Goal: Task Accomplishment & Management: Manage account settings

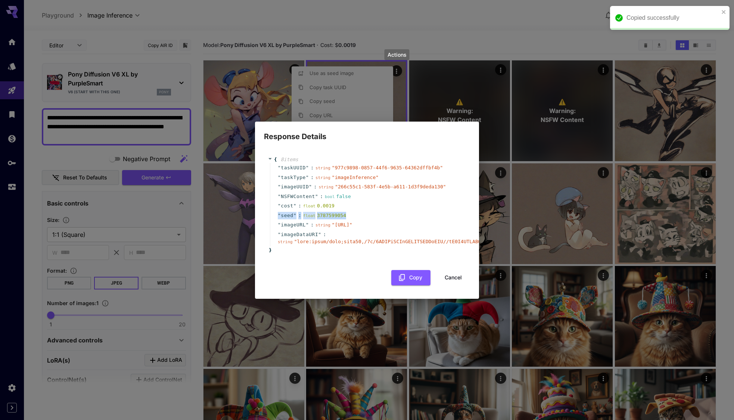
click at [461, 280] on button "Cancel" at bounding box center [453, 277] width 34 height 15
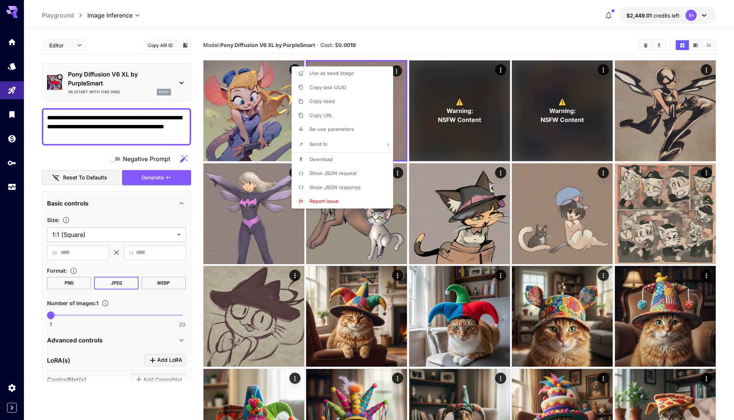
click at [150, 125] on div at bounding box center [367, 210] width 734 height 420
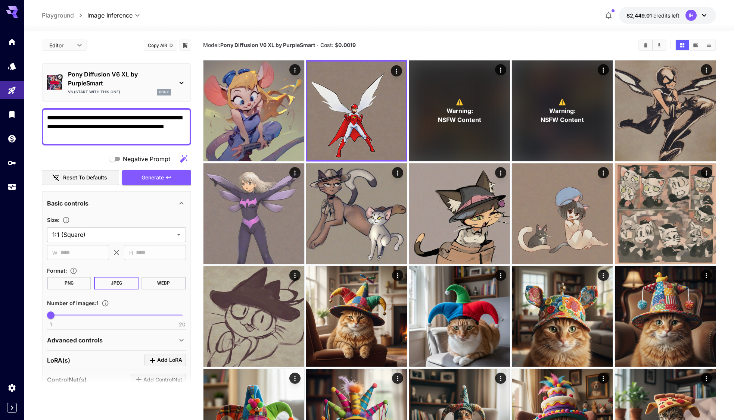
click at [147, 131] on textarea "**********" at bounding box center [116, 126] width 139 height 27
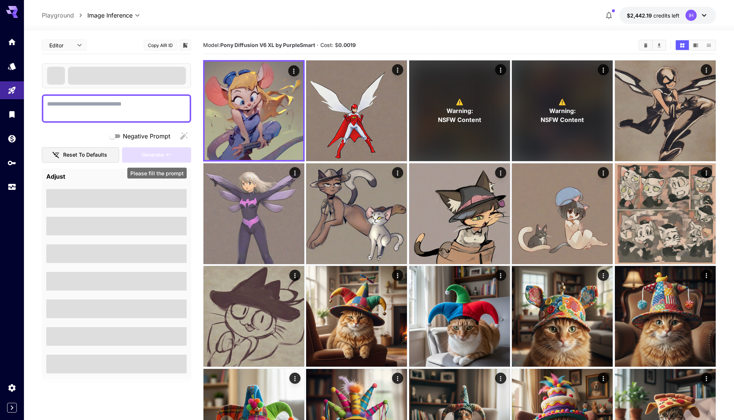
click at [160, 156] on div "Generate" at bounding box center [156, 154] width 69 height 15
click at [113, 110] on textarea "Negative Prompt" at bounding box center [116, 109] width 139 height 18
paste textarea "**********"
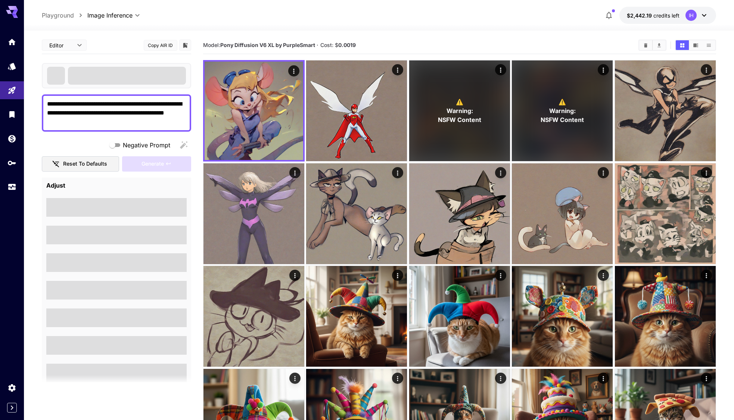
type textarea "**********"
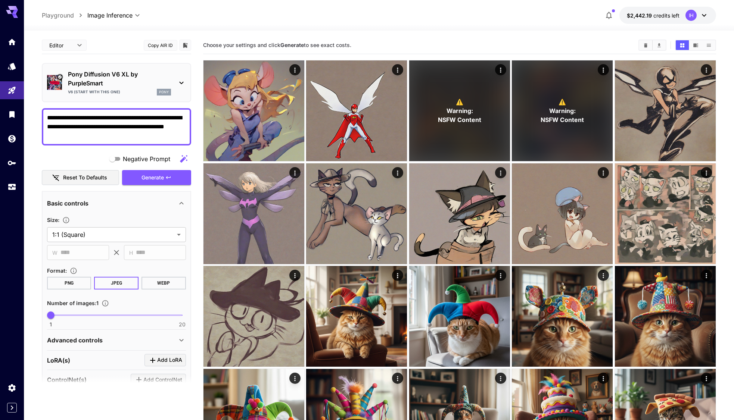
click at [177, 342] on icon at bounding box center [181, 340] width 9 height 9
click at [181, 83] on icon at bounding box center [181, 83] width 4 height 3
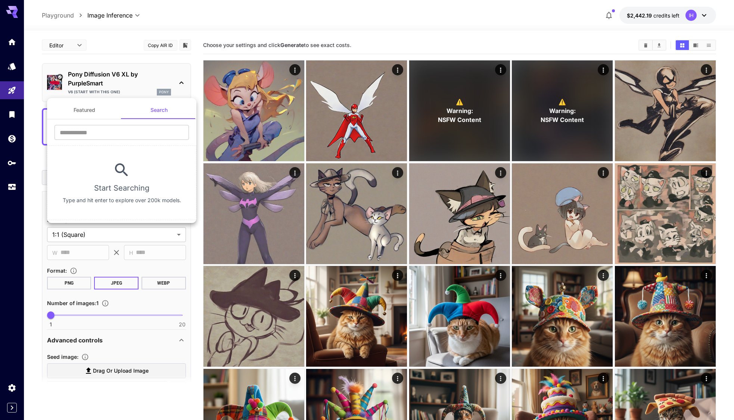
click at [87, 114] on button "Featured" at bounding box center [84, 110] width 75 height 18
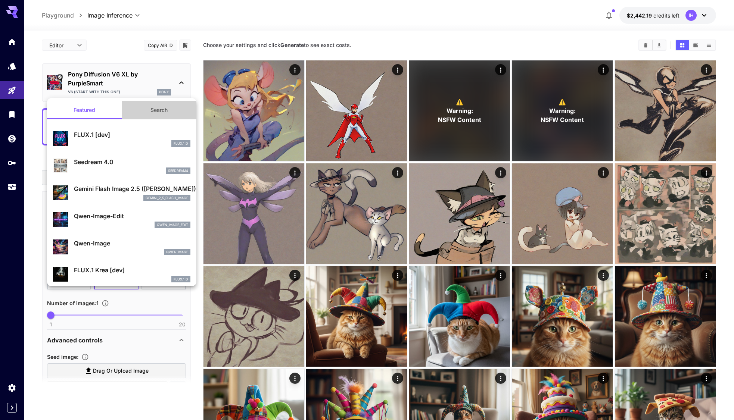
click at [162, 110] on button "Search" at bounding box center [159, 110] width 75 height 18
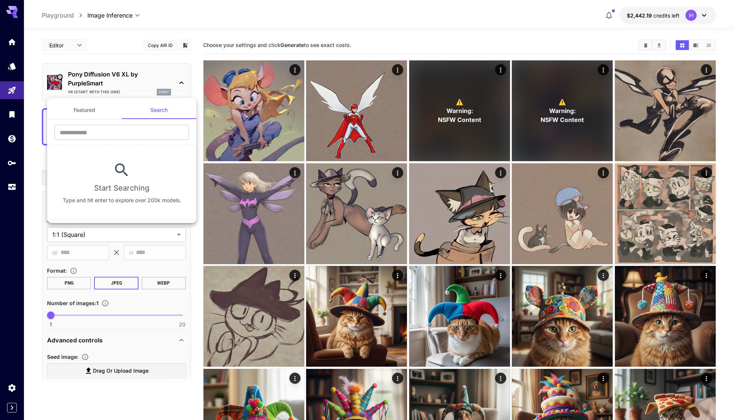
drag, startPoint x: 158, startPoint y: 79, endPoint x: 158, endPoint y: 74, distance: 5.2
click at [157, 77] on div at bounding box center [367, 210] width 734 height 420
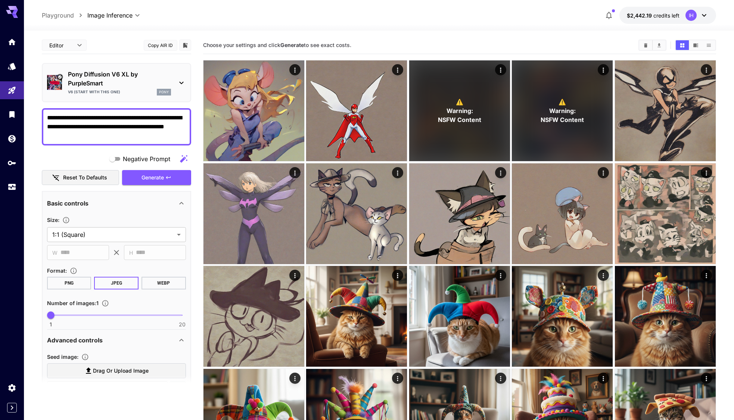
click at [163, 44] on button "Copy AIR ID" at bounding box center [161, 45] width 34 height 11
click at [181, 95] on div "Pony Diffusion V6 XL by PurpleSmart V6 (start with this one) pony" at bounding box center [116, 83] width 139 height 32
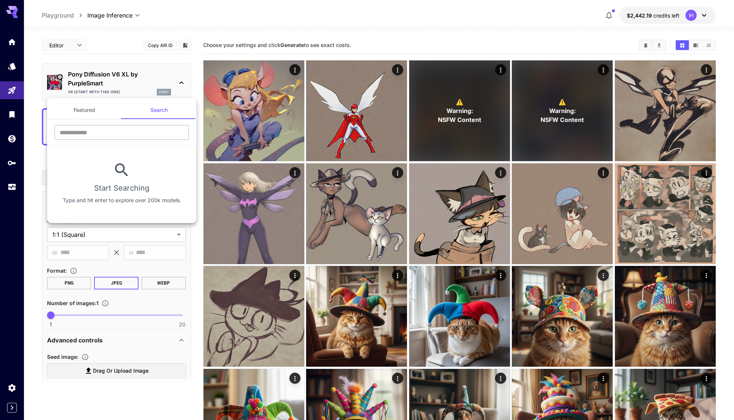
click at [102, 140] on div "​" at bounding box center [121, 135] width 149 height 21
click at [103, 134] on input "text" at bounding box center [121, 132] width 134 height 15
paste input "**********"
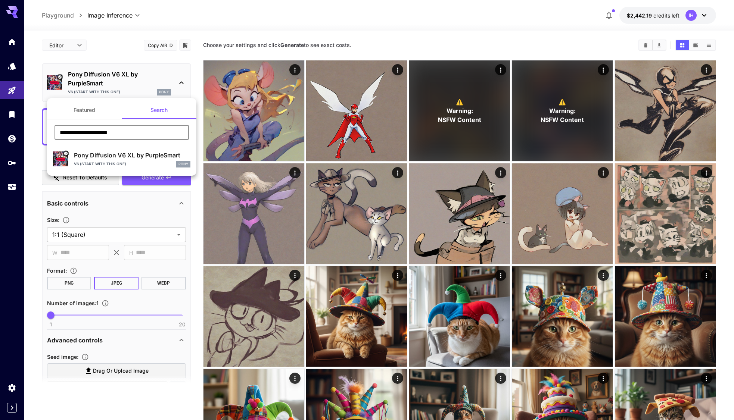
type input "**********"
click at [187, 71] on div at bounding box center [367, 210] width 734 height 420
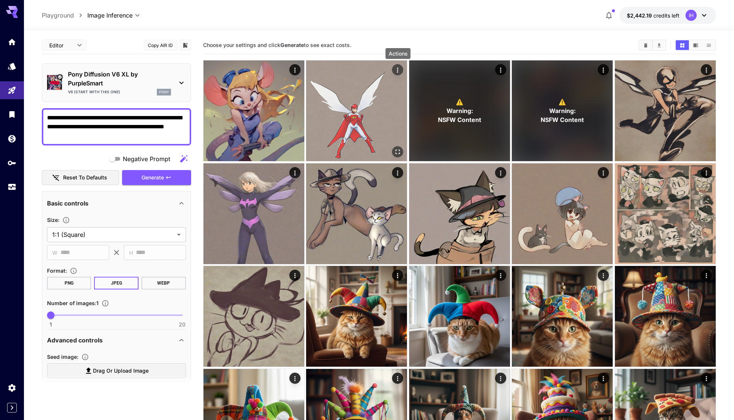
click at [397, 70] on icon "Actions" at bounding box center [397, 70] width 1 height 5
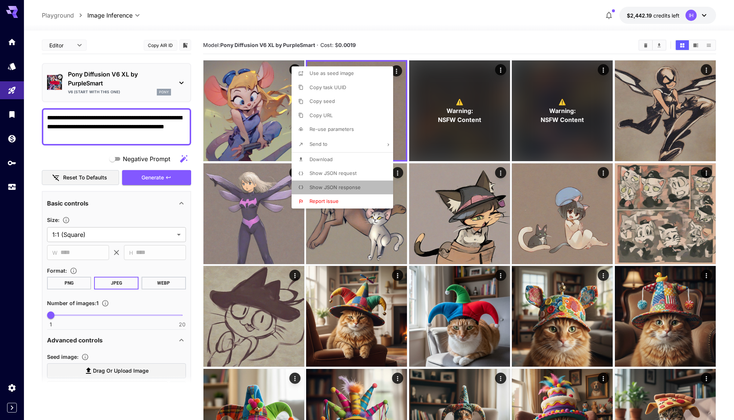
click at [362, 184] on li "Show JSON response" at bounding box center [344, 188] width 106 height 14
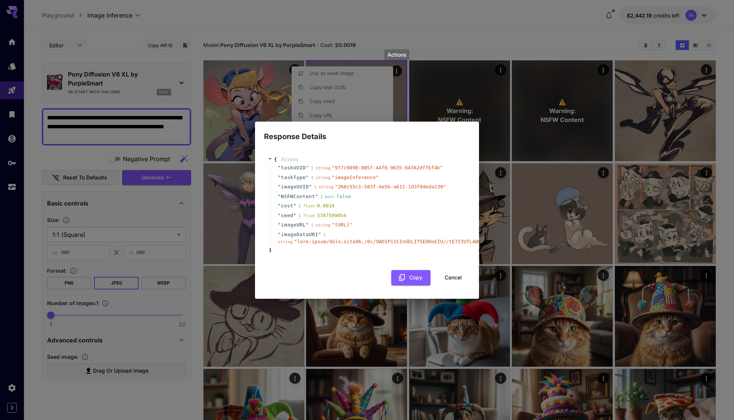
click at [454, 285] on button "Cancel" at bounding box center [453, 277] width 34 height 15
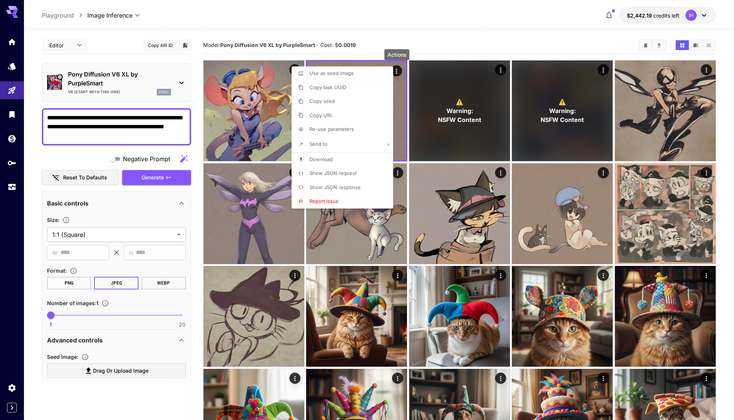
click at [355, 171] on span "Show JSON request" at bounding box center [332, 173] width 47 height 6
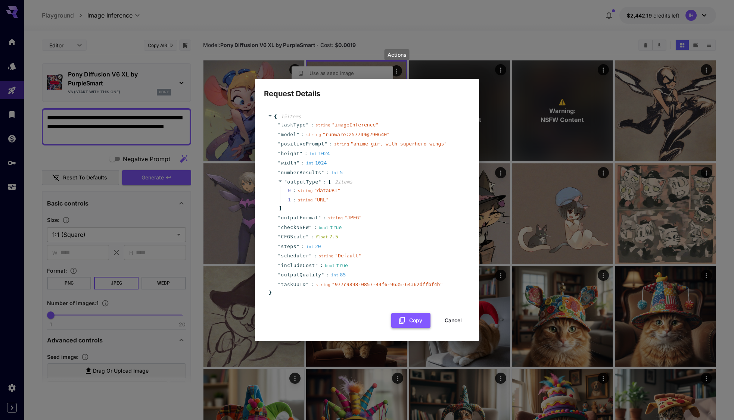
drag, startPoint x: 448, startPoint y: 320, endPoint x: 414, endPoint y: 322, distance: 34.0
click at [448, 320] on button "Cancel" at bounding box center [453, 320] width 34 height 15
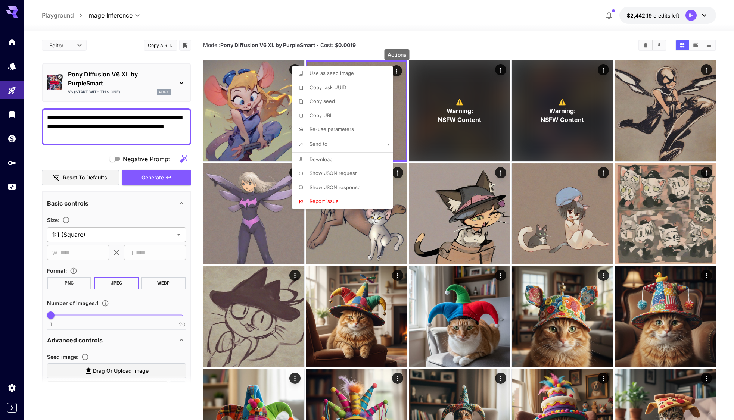
click at [113, 342] on div at bounding box center [367, 210] width 734 height 420
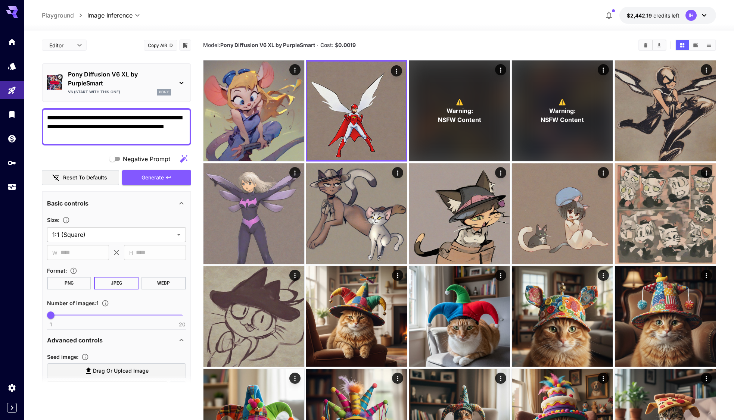
click at [179, 343] on icon at bounding box center [181, 340] width 9 height 9
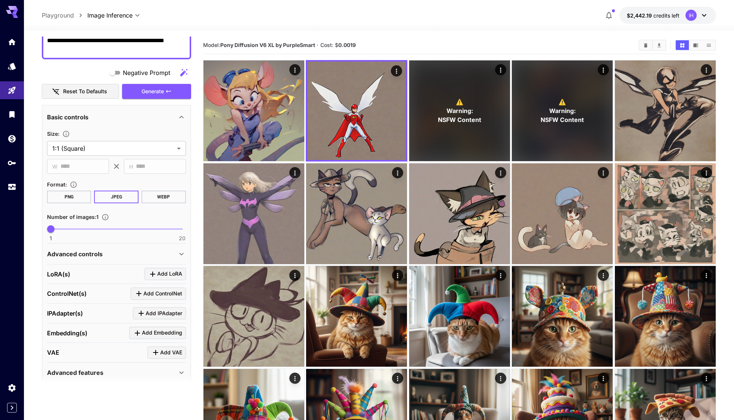
scroll to position [115, 0]
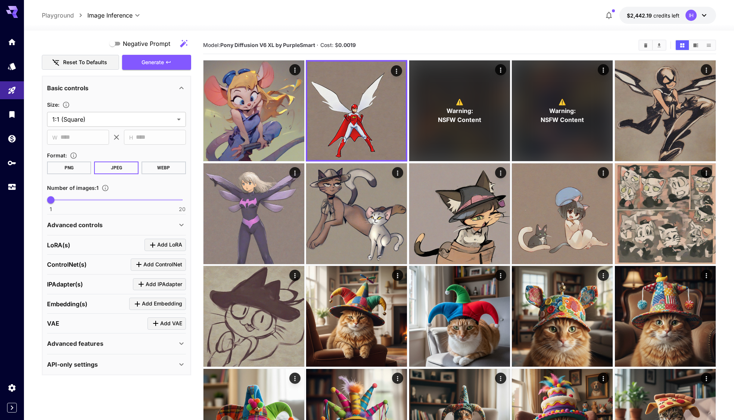
click at [178, 342] on icon at bounding box center [181, 343] width 9 height 9
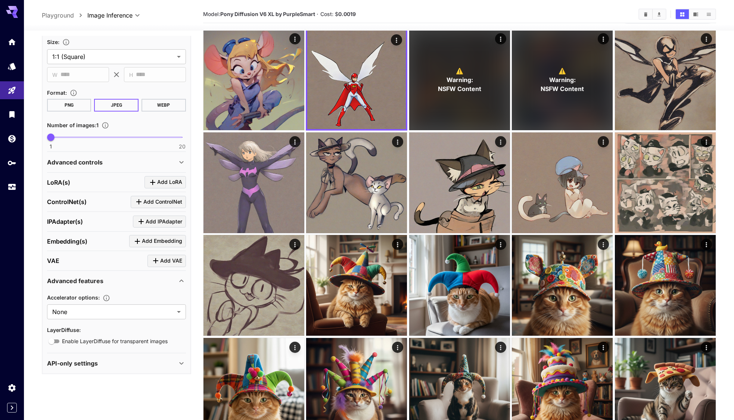
scroll to position [43, 0]
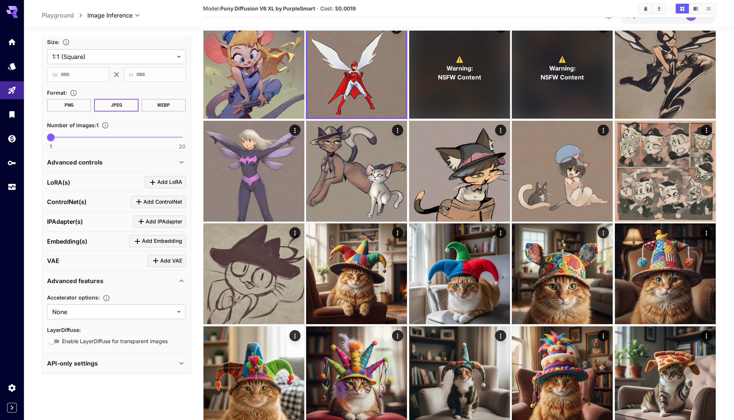
click at [180, 366] on icon at bounding box center [181, 363] width 9 height 9
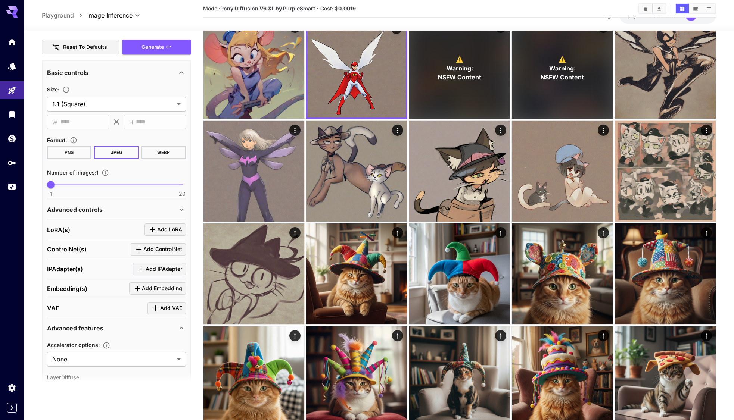
scroll to position [151, 0]
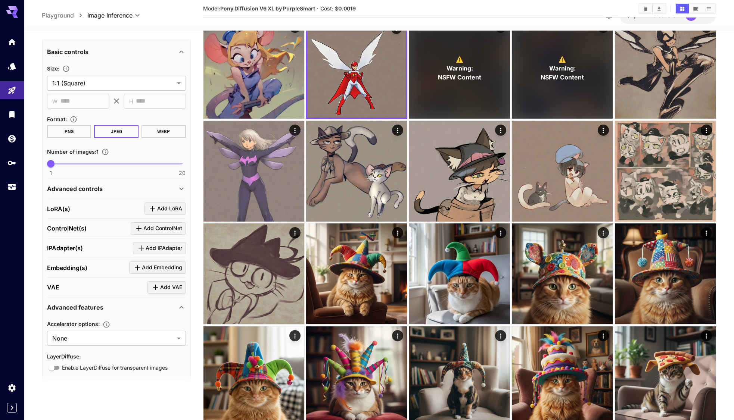
click at [182, 192] on icon at bounding box center [181, 188] width 9 height 9
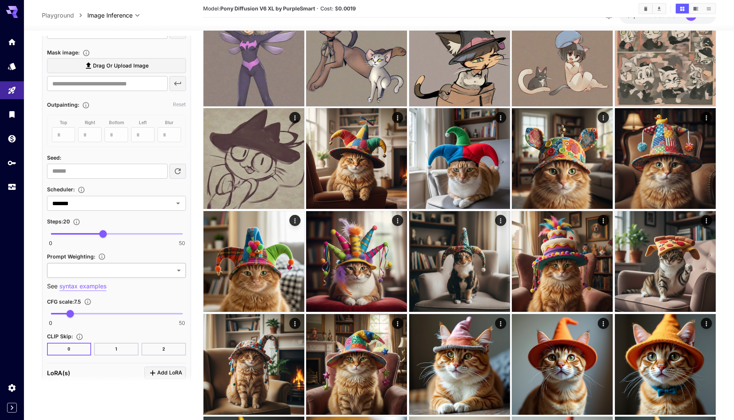
scroll to position [358, 0]
drag, startPoint x: 67, startPoint y: 311, endPoint x: 57, endPoint y: 313, distance: 9.8
click at [57, 313] on span "2.5" at bounding box center [56, 312] width 7 height 7
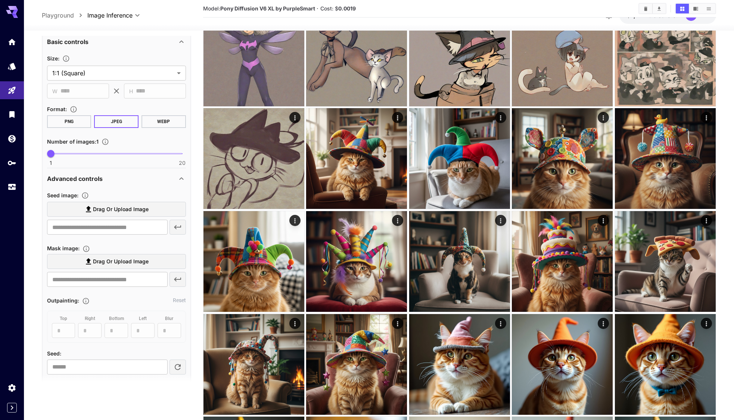
scroll to position [0, 0]
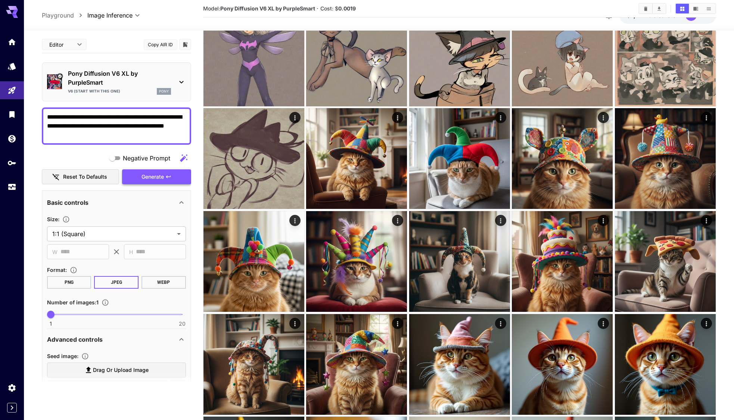
click at [166, 177] on icon "button" at bounding box center [168, 176] width 4 height 3
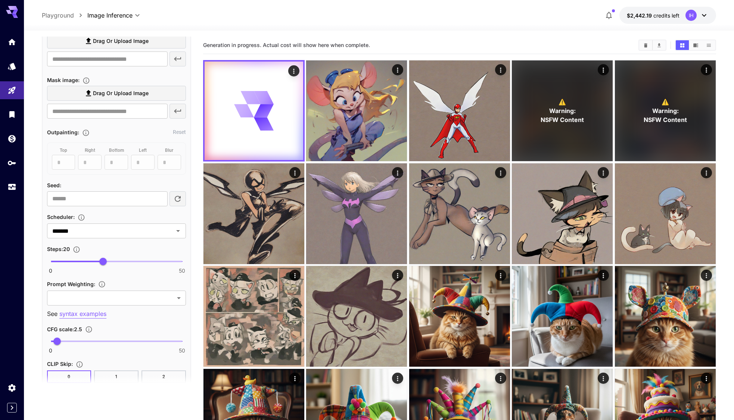
scroll to position [342, 0]
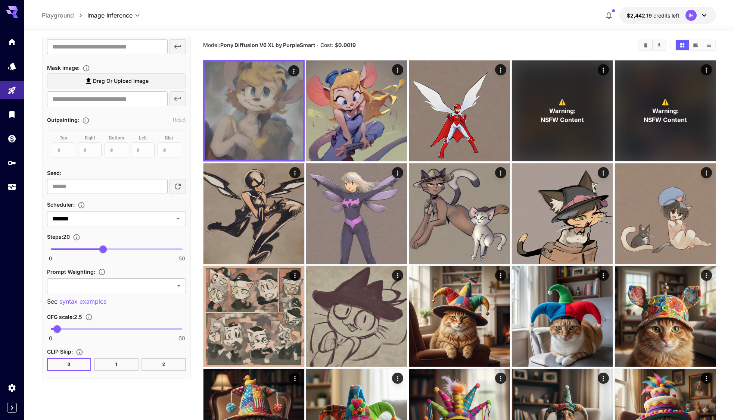
click at [128, 365] on button "1" at bounding box center [116, 364] width 44 height 13
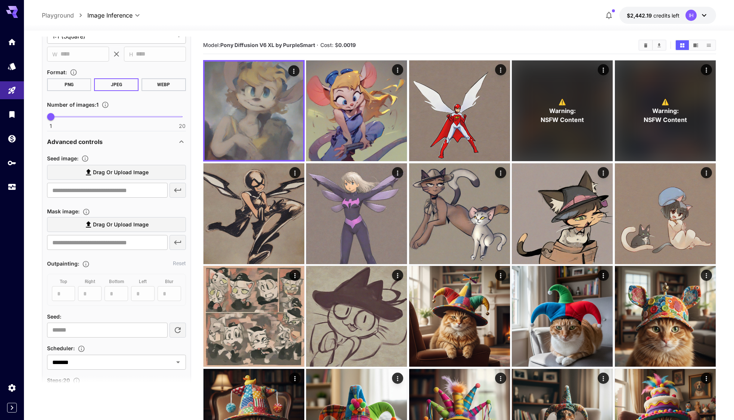
scroll to position [0, 0]
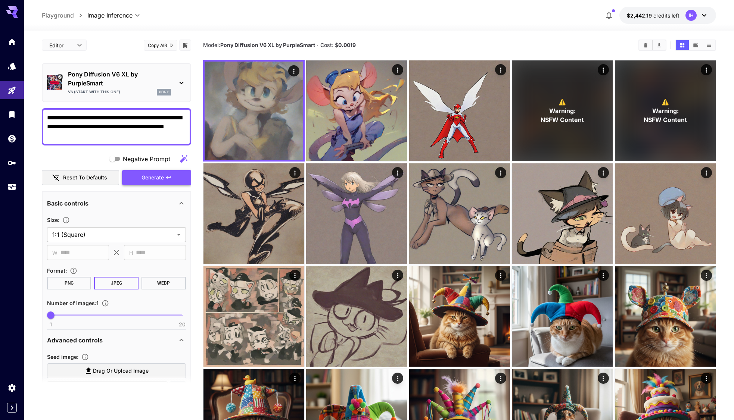
click at [152, 182] on button "Generate" at bounding box center [156, 177] width 69 height 15
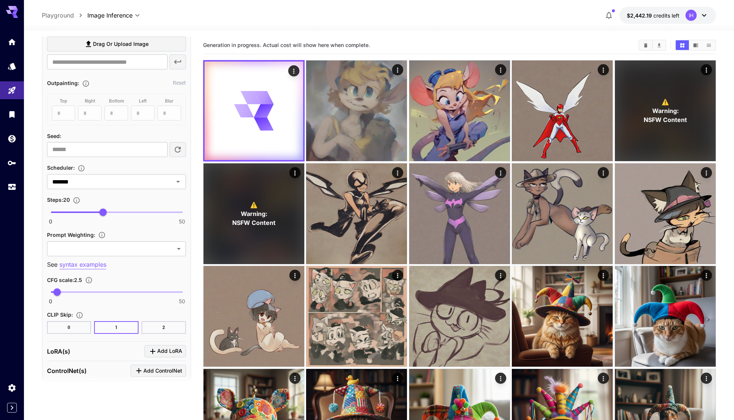
scroll to position [381, 0]
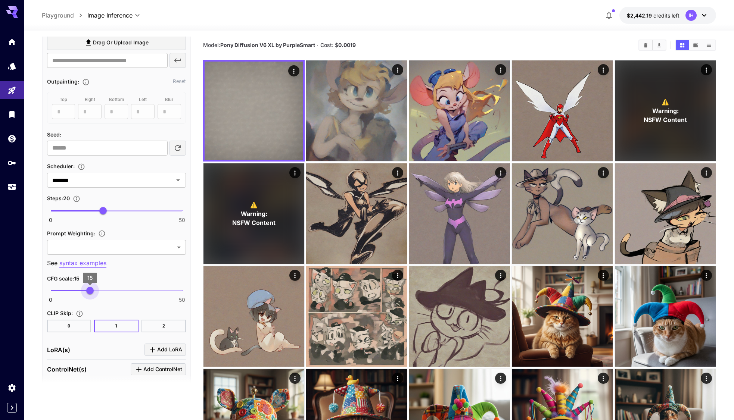
drag, startPoint x: 59, startPoint y: 291, endPoint x: 90, endPoint y: 291, distance: 30.6
click at [90, 291] on span "15" at bounding box center [89, 290] width 7 height 7
click at [54, 324] on button "0" at bounding box center [69, 326] width 44 height 13
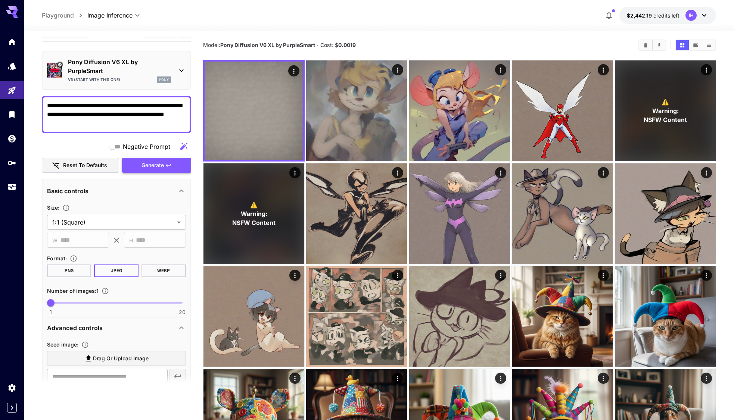
scroll to position [0, 0]
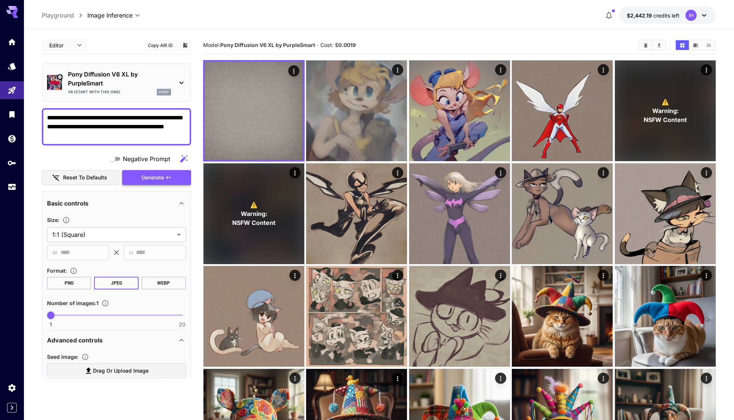
click at [153, 178] on span "Generate" at bounding box center [152, 177] width 22 height 9
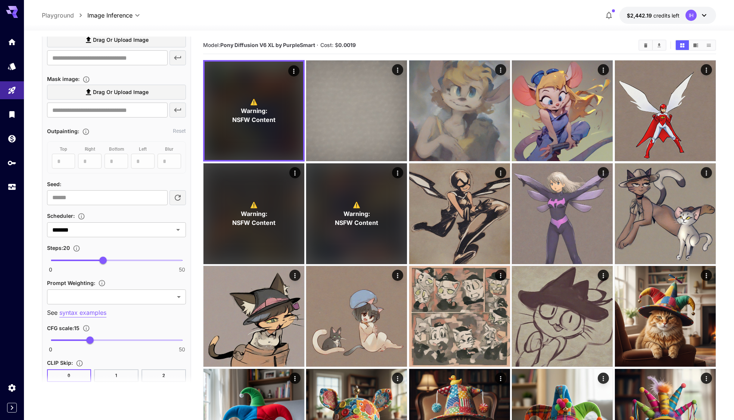
scroll to position [349, 0]
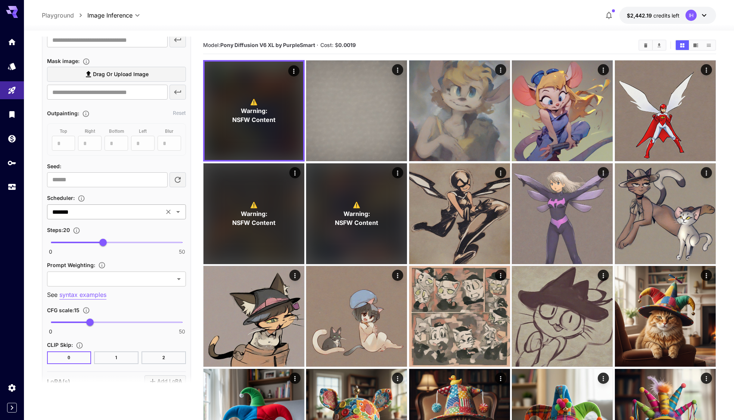
click at [98, 216] on input "*******" at bounding box center [105, 212] width 112 height 10
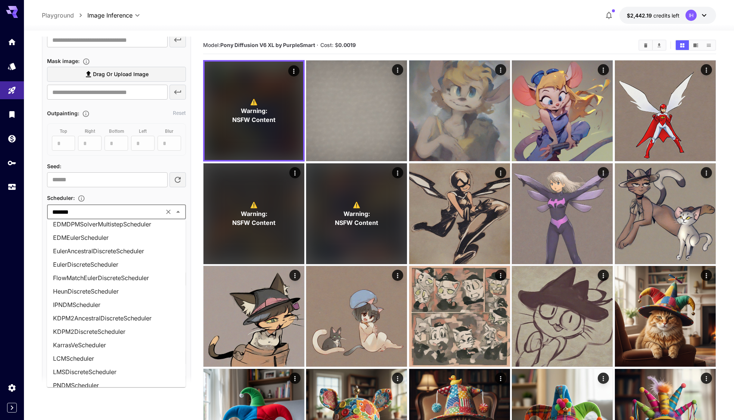
scroll to position [180, 0]
click at [109, 257] on li "EulerDiscreteScheduler" at bounding box center [116, 263] width 139 height 13
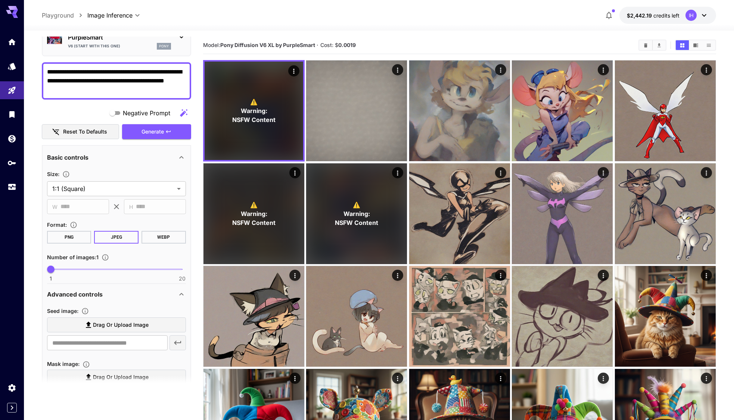
scroll to position [36, 0]
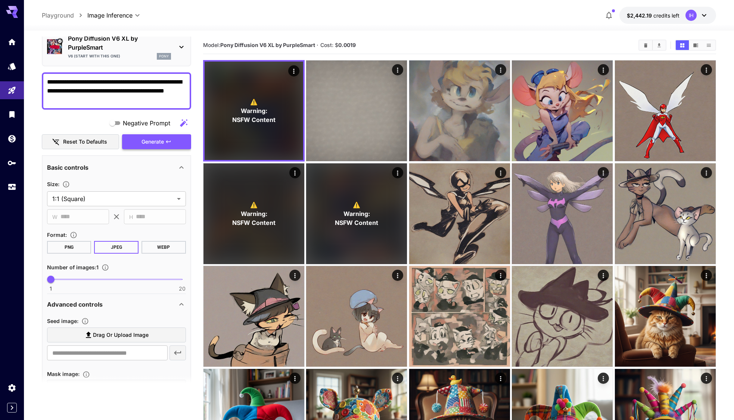
click at [163, 145] on span "Generate" at bounding box center [152, 141] width 22 height 9
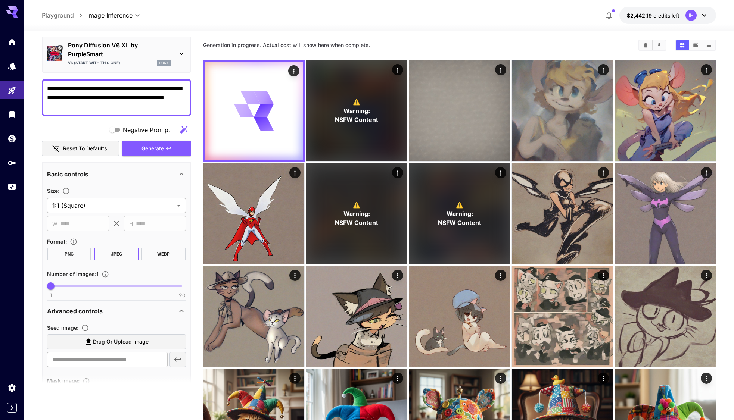
scroll to position [325, 0]
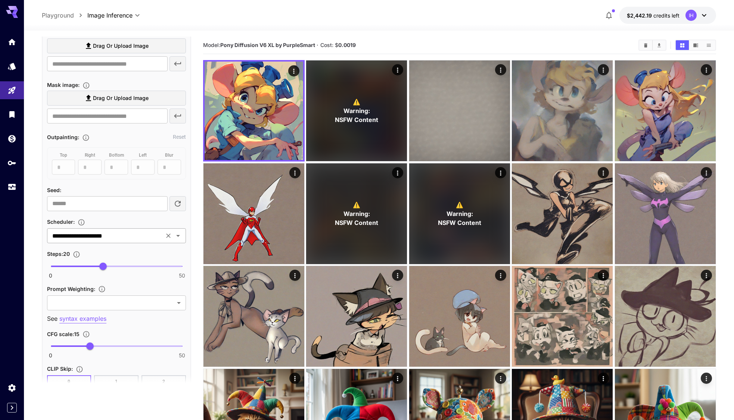
click at [178, 238] on icon "Open" at bounding box center [178, 235] width 9 height 9
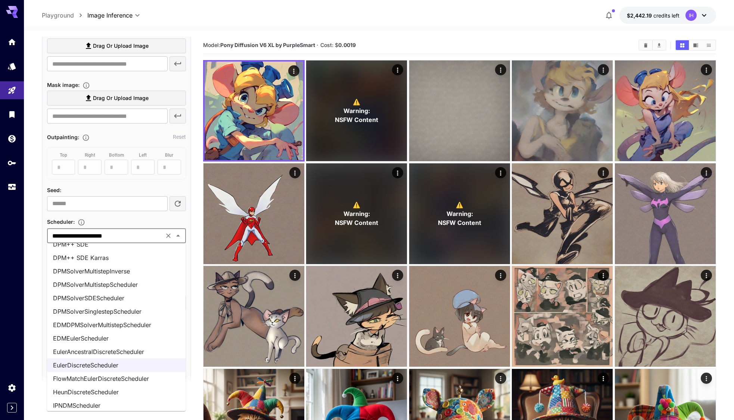
scroll to position [103, 0]
click at [115, 356] on li "EulerAncestralDiscreteScheduler" at bounding box center [116, 351] width 139 height 13
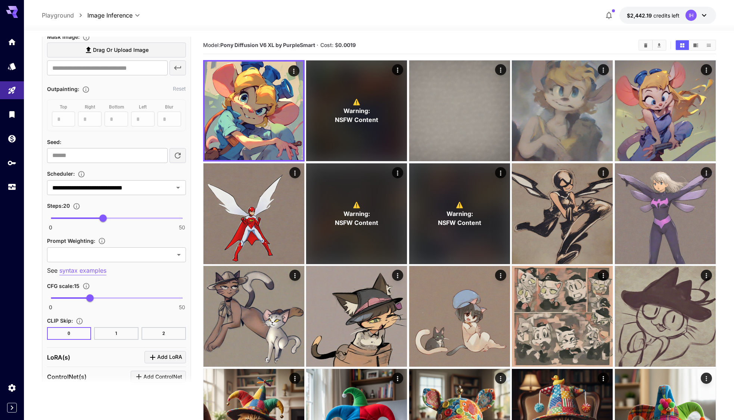
scroll to position [379, 0]
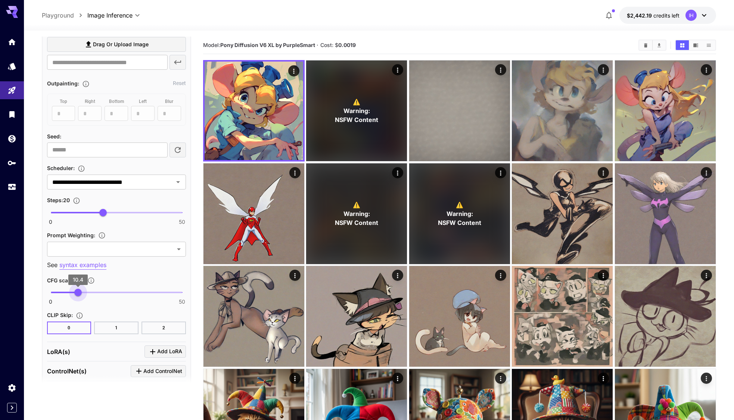
drag, startPoint x: 93, startPoint y: 294, endPoint x: 78, endPoint y: 297, distance: 16.0
click at [78, 296] on span "10.4" at bounding box center [77, 292] width 7 height 7
click at [77, 295] on span "10" at bounding box center [76, 292] width 7 height 7
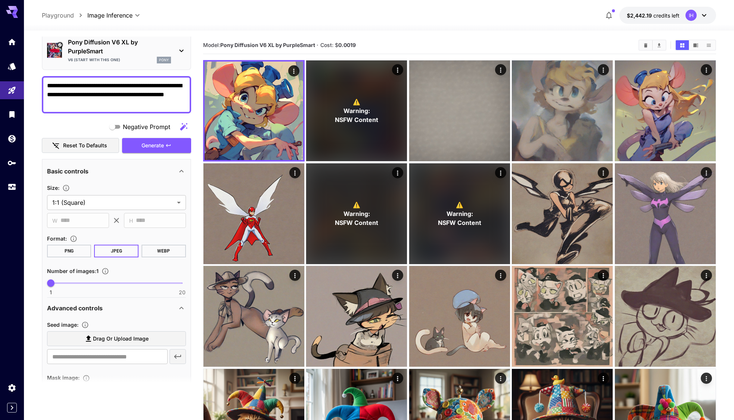
scroll to position [19, 0]
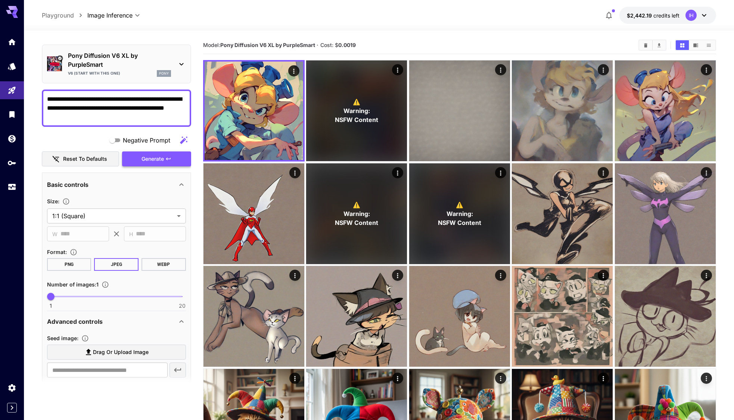
click at [171, 164] on button "Generate" at bounding box center [156, 159] width 69 height 15
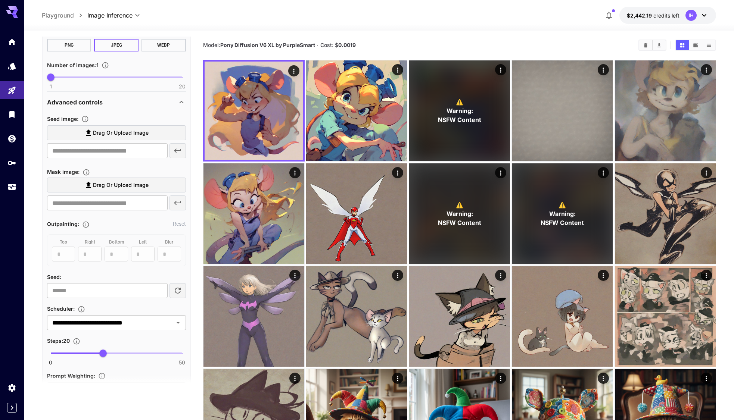
scroll to position [242, 0]
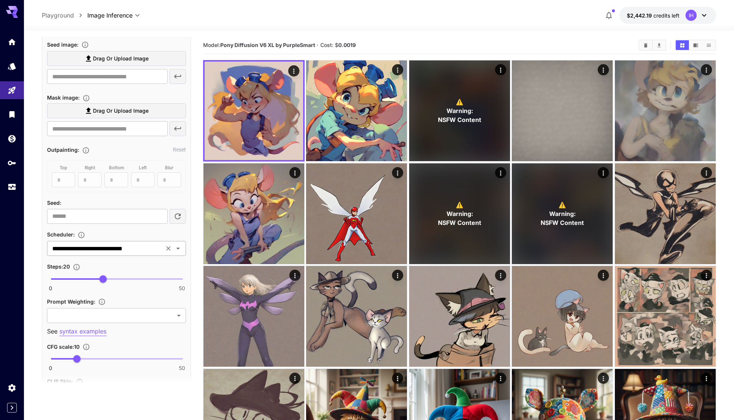
click at [150, 255] on div "**********" at bounding box center [116, 248] width 139 height 15
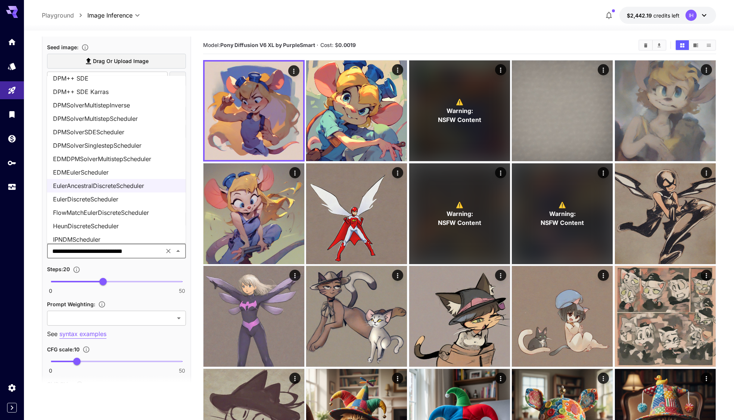
scroll to position [102, 0]
click at [95, 171] on li "EDMEulerScheduler" at bounding box center [116, 171] width 139 height 13
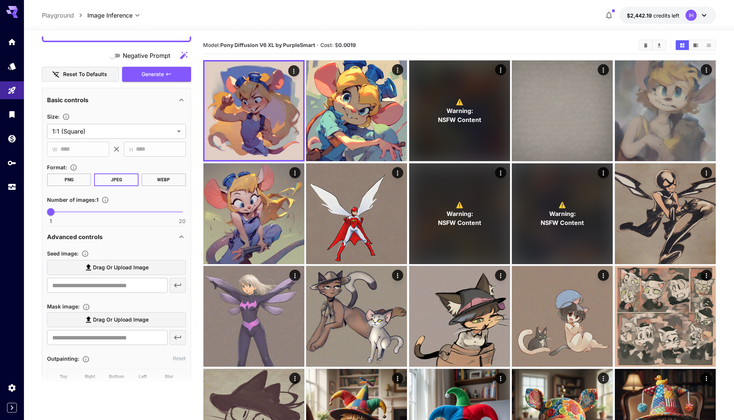
scroll to position [0, 0]
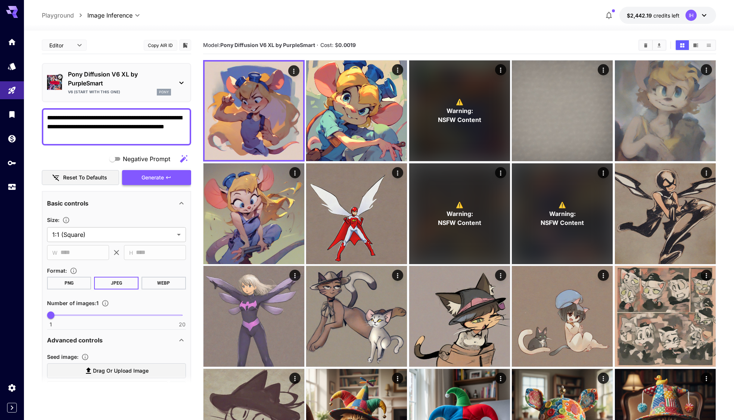
click at [163, 180] on span "Generate" at bounding box center [152, 177] width 22 height 9
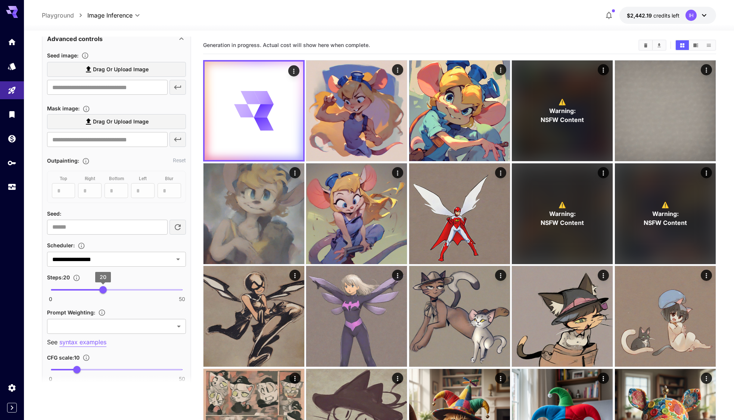
scroll to position [322, 0]
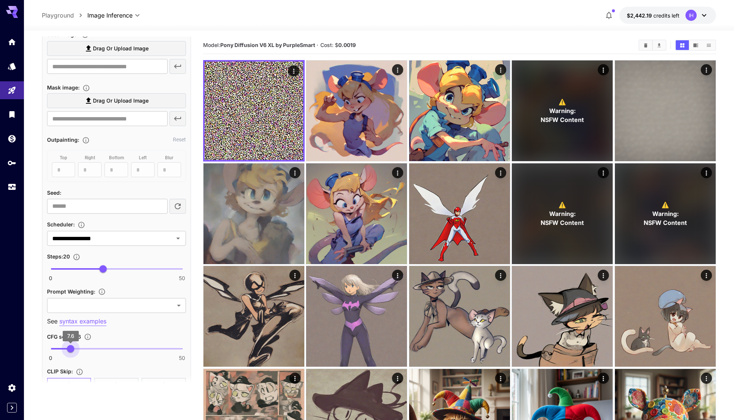
type input "***"
drag, startPoint x: 77, startPoint y: 349, endPoint x: 71, endPoint y: 349, distance: 6.0
click at [70, 350] on span "7.5" at bounding box center [69, 348] width 7 height 7
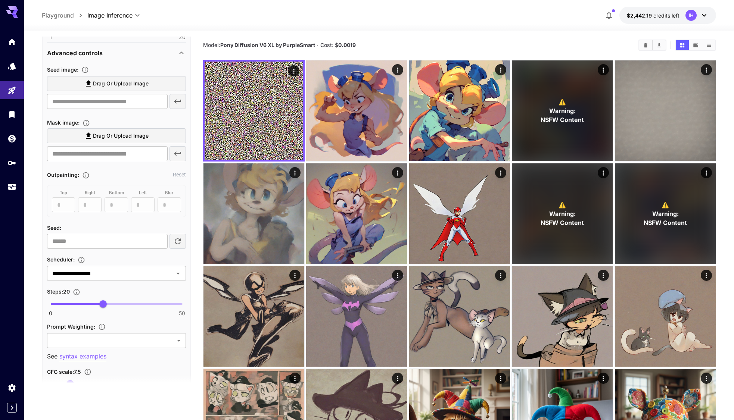
scroll to position [302, 0]
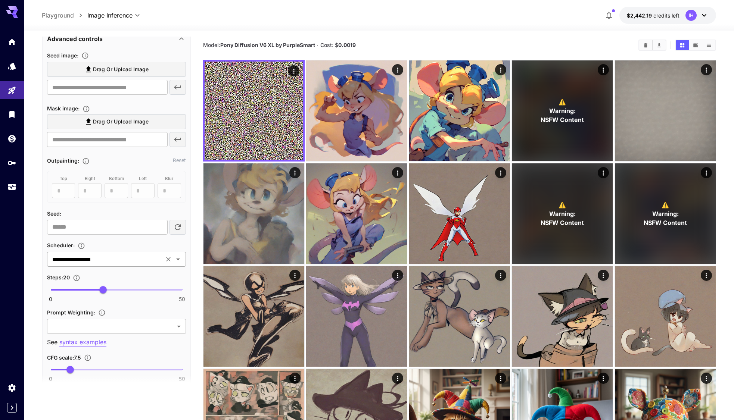
click at [134, 260] on input "**********" at bounding box center [105, 259] width 112 height 10
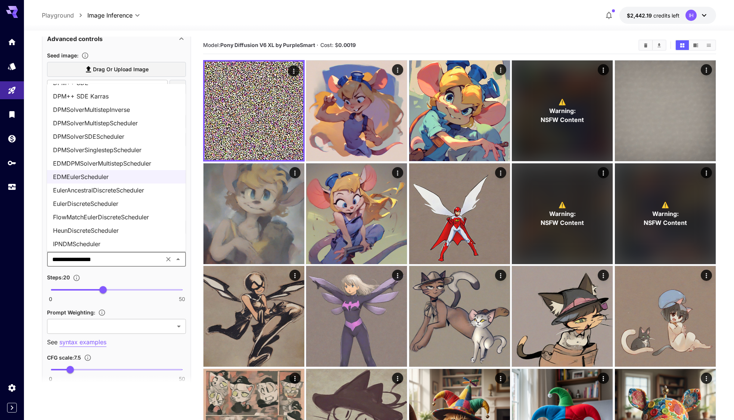
scroll to position [107, 0]
click at [149, 215] on li "FlowMatchEulerDiscreteScheduler" at bounding box center [116, 215] width 139 height 13
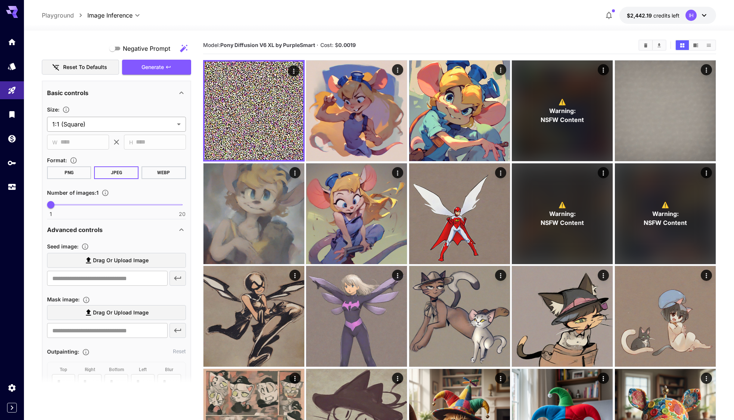
scroll to position [0, 0]
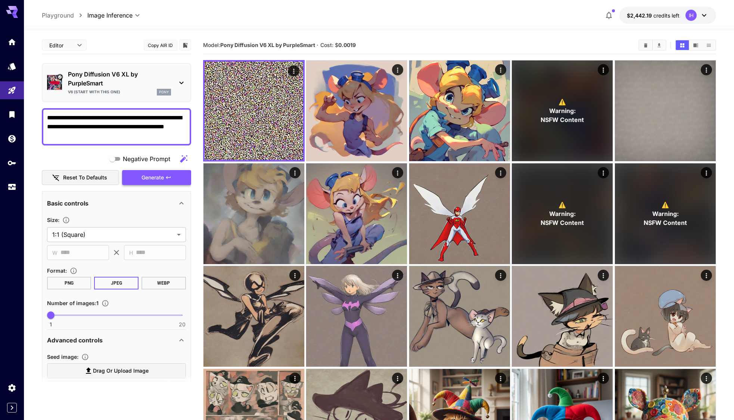
click at [164, 176] on button "Generate" at bounding box center [156, 177] width 69 height 15
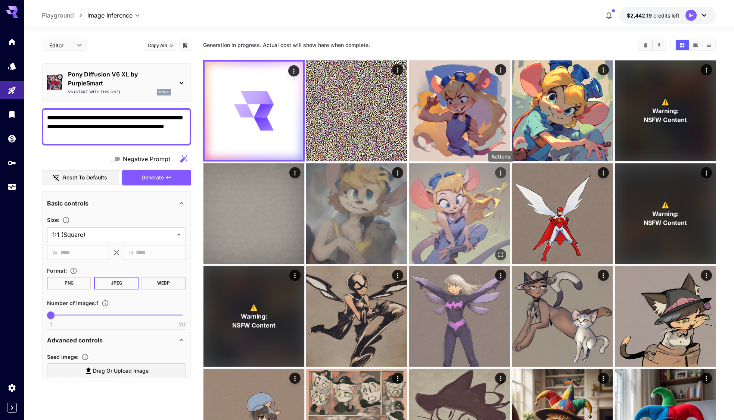
click at [498, 172] on icon "Actions" at bounding box center [500, 172] width 7 height 7
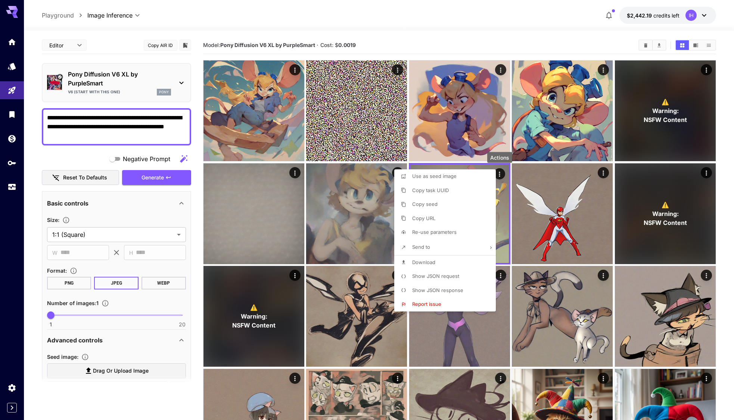
click at [457, 276] on span "Show JSON request" at bounding box center [435, 276] width 47 height 6
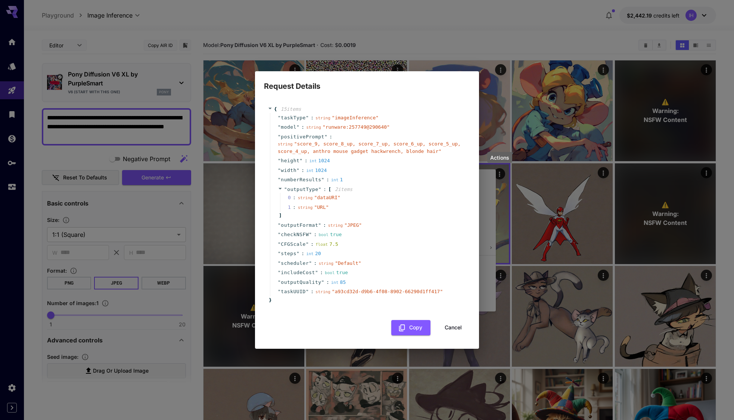
click at [452, 327] on button "Cancel" at bounding box center [453, 327] width 34 height 15
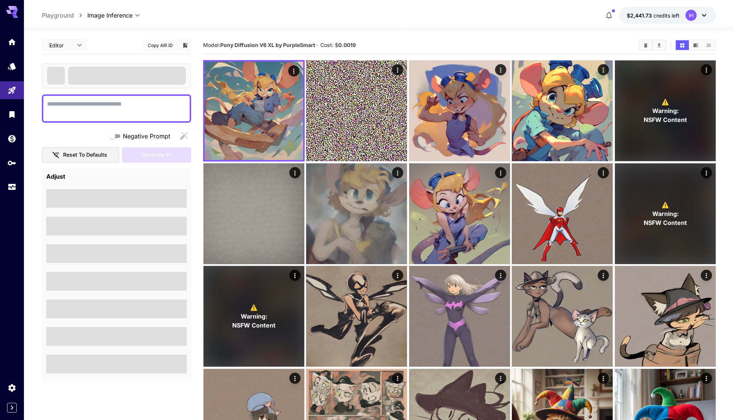
click at [110, 107] on textarea "Negative Prompt" at bounding box center [116, 109] width 139 height 18
type textarea "**********"
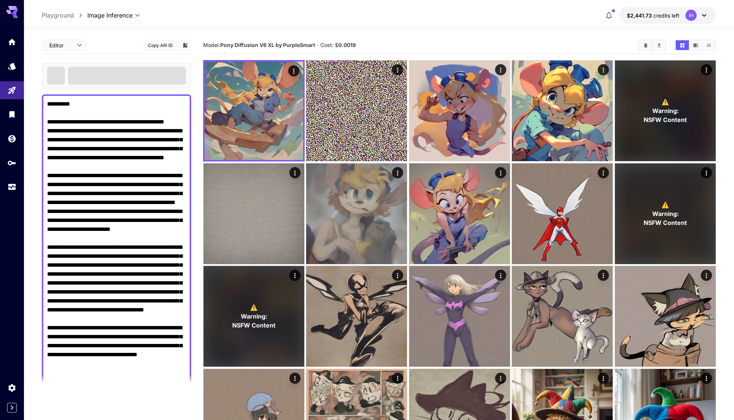
scroll to position [9, 0]
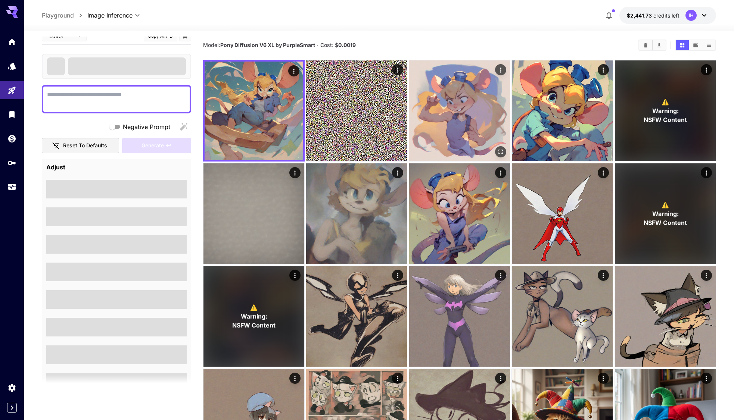
click at [506, 71] on img at bounding box center [459, 110] width 101 height 101
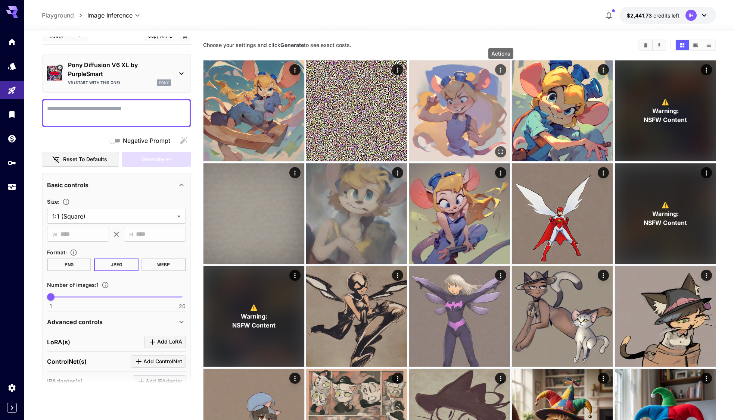
click at [503, 69] on icon "Actions" at bounding box center [500, 69] width 7 height 7
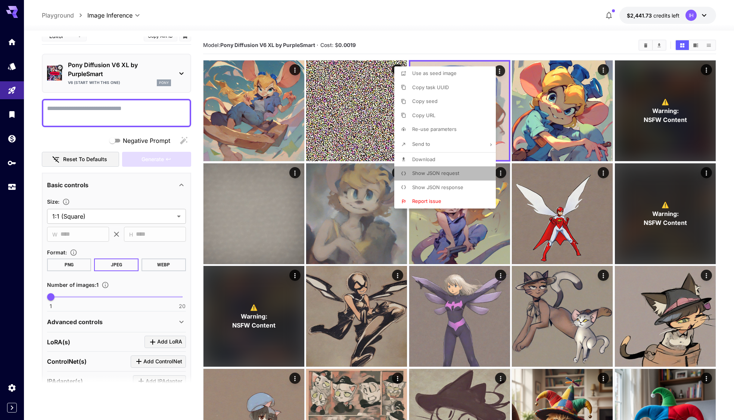
click at [463, 174] on li "Show JSON request" at bounding box center [447, 173] width 106 height 14
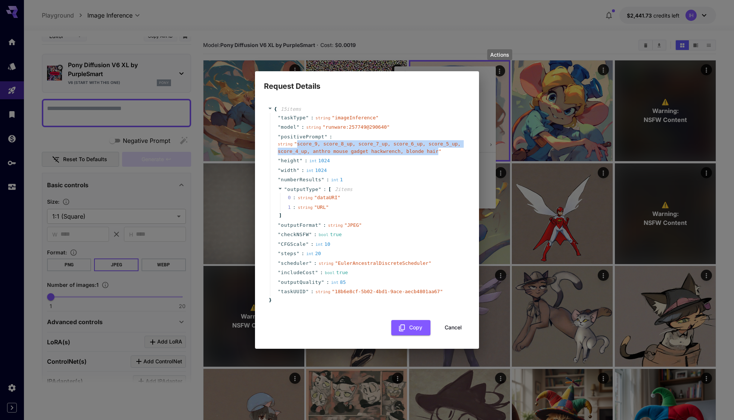
drag, startPoint x: 300, startPoint y: 145, endPoint x: 438, endPoint y: 151, distance: 137.9
click at [438, 151] on span "" score_9, score_8_up, score_7_up, score_6_up, score_5_up, score_4_up, anthro m…" at bounding box center [369, 147] width 183 height 13
copy span "score_9, score_8_up, score_7_up, score_6_up, score_5_up, score_4_up, anthro mou…"
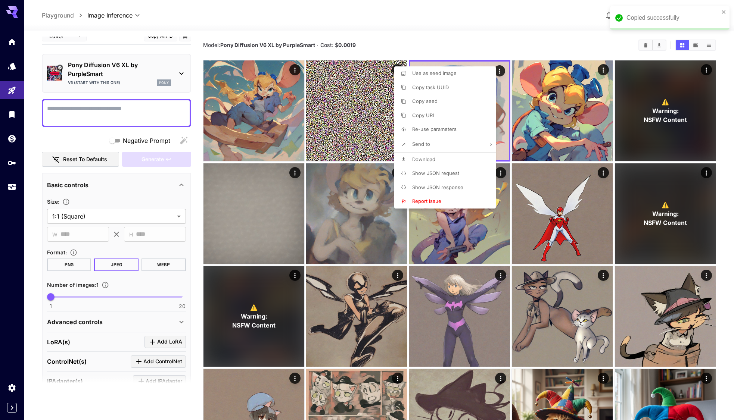
click at [192, 289] on div at bounding box center [367, 210] width 734 height 420
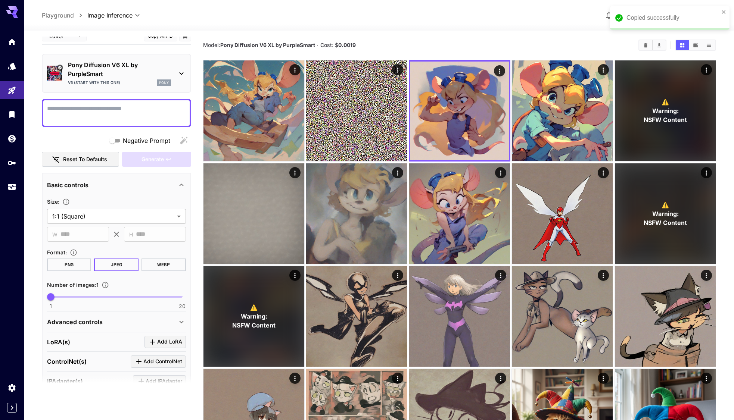
scroll to position [106, 0]
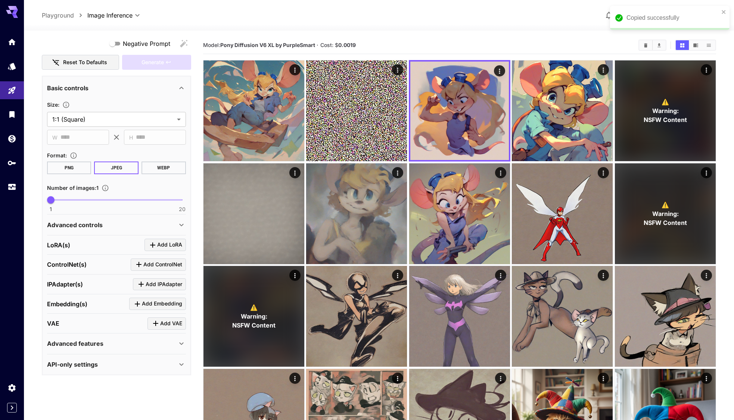
click at [132, 343] on div "Advanced features" at bounding box center [112, 343] width 130 height 9
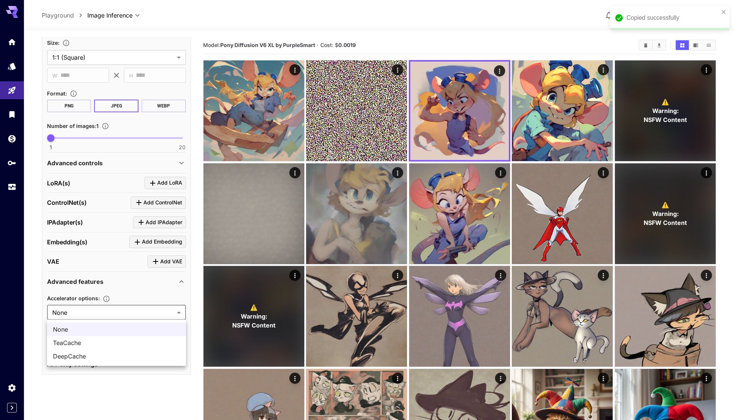
click at [115, 313] on div at bounding box center [367, 210] width 734 height 420
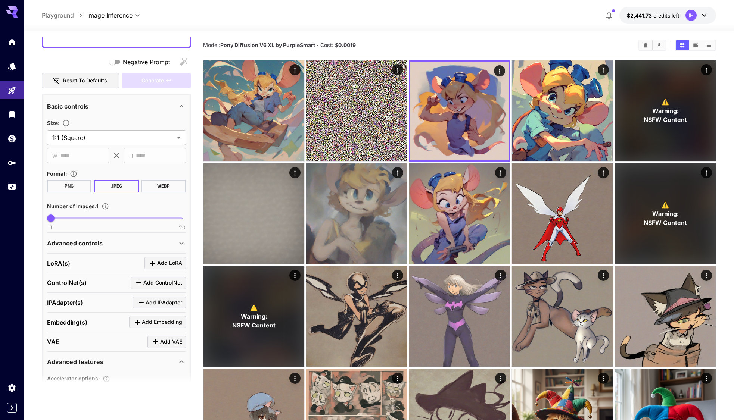
scroll to position [88, 0]
click at [119, 340] on div "VAE Add VAE" at bounding box center [116, 342] width 139 height 12
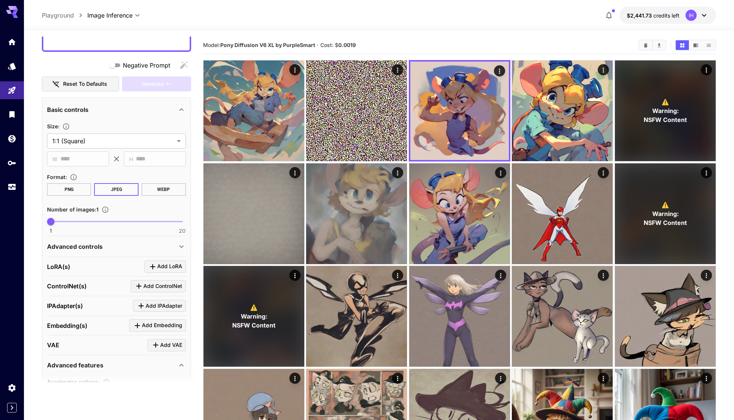
click at [129, 246] on div "Advanced controls" at bounding box center [112, 246] width 130 height 9
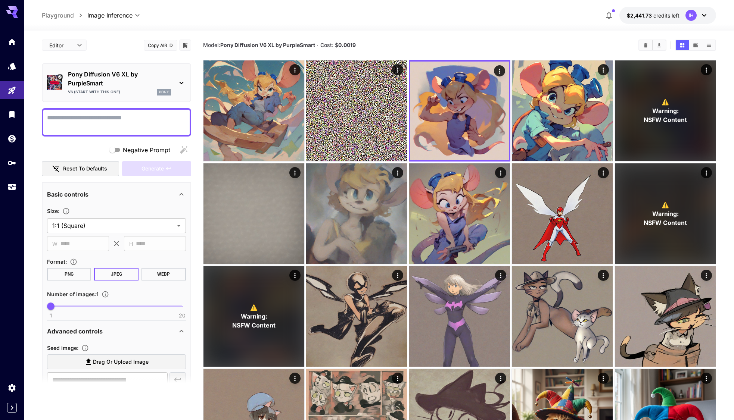
scroll to position [10, 0]
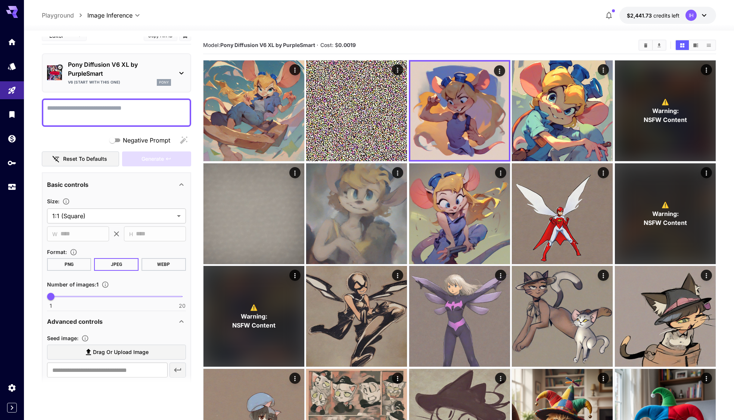
click at [126, 113] on textarea "Negative Prompt" at bounding box center [116, 113] width 139 height 18
paste textarea "**********"
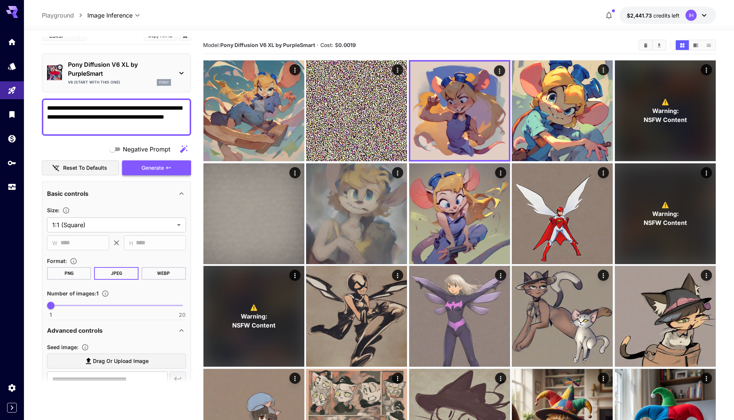
type textarea "**********"
click at [159, 167] on span "Generate" at bounding box center [152, 167] width 22 height 9
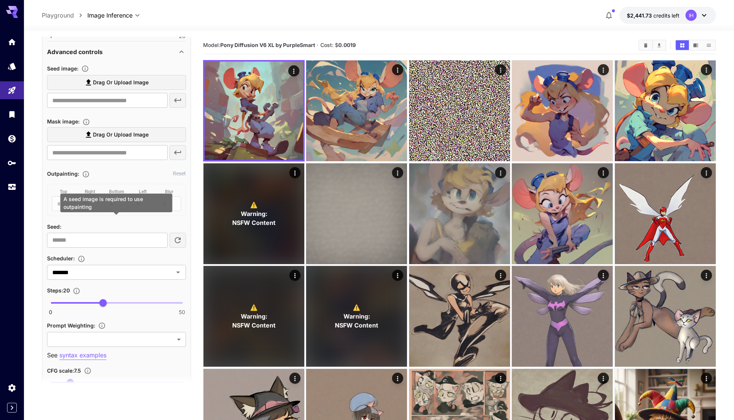
scroll to position [130, 0]
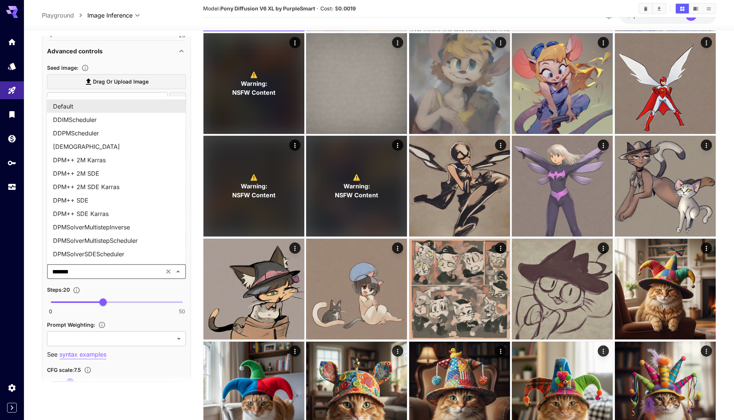
click at [123, 272] on input "*******" at bounding box center [105, 271] width 112 height 10
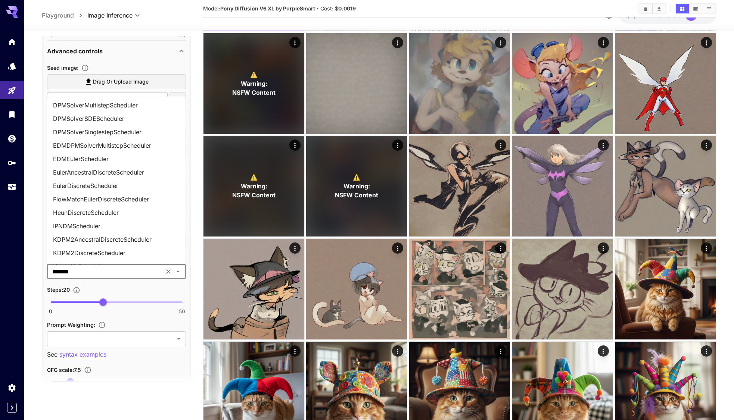
scroll to position [119, 0]
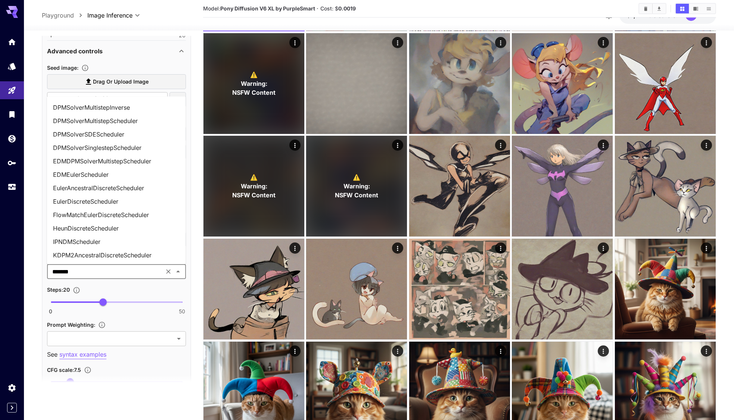
click at [109, 200] on li "EulerDiscreteScheduler" at bounding box center [116, 201] width 139 height 13
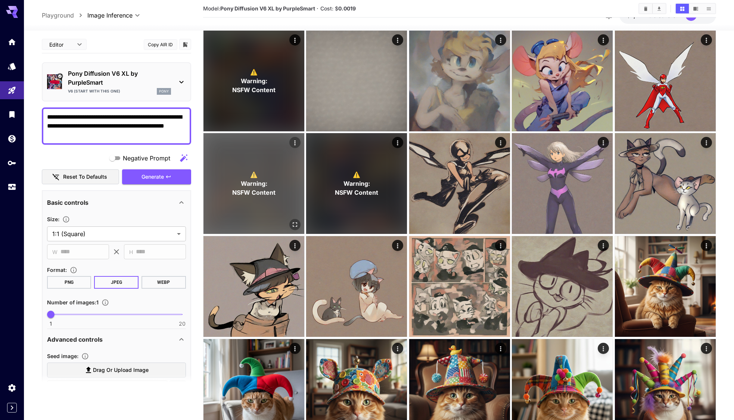
scroll to position [135, 0]
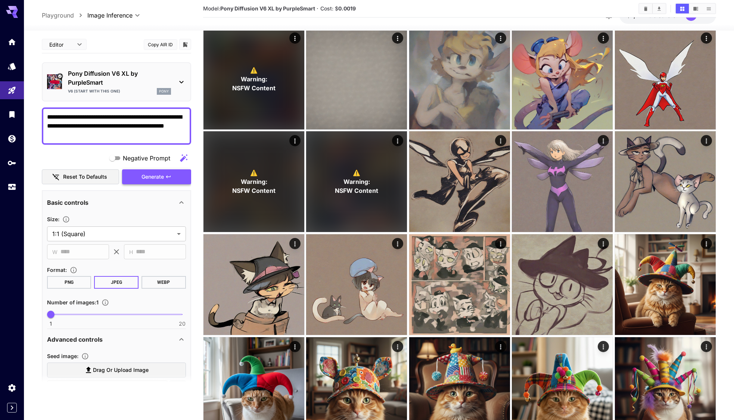
click at [163, 179] on span "Generate" at bounding box center [152, 176] width 22 height 9
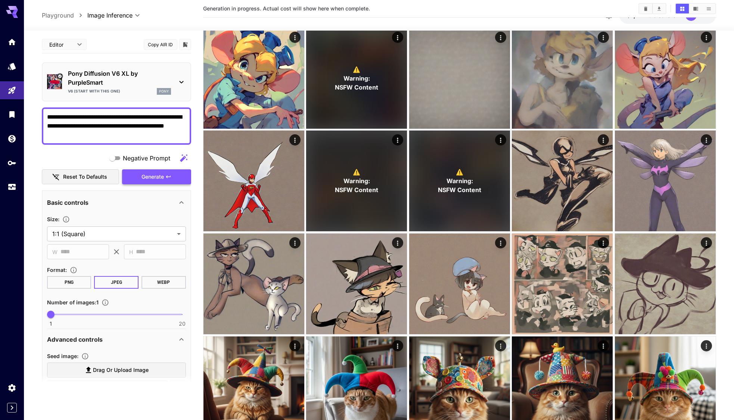
scroll to position [136, 0]
click at [171, 176] on icon "button" at bounding box center [168, 176] width 4 height 3
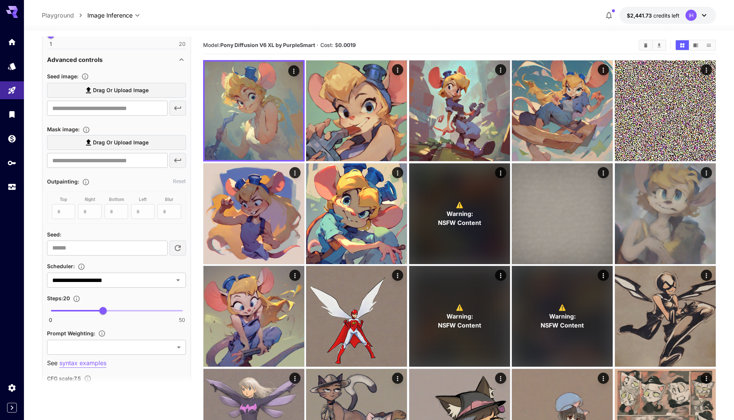
scroll to position [285, 0]
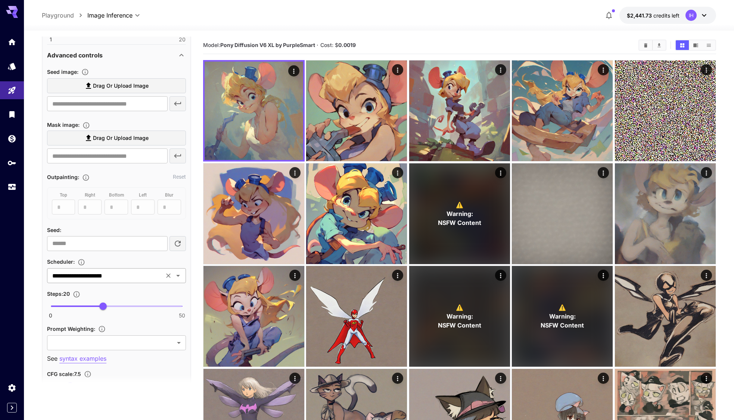
click at [165, 275] on icon "Clear" at bounding box center [168, 275] width 7 height 7
click at [178, 275] on icon "Open" at bounding box center [178, 276] width 4 height 2
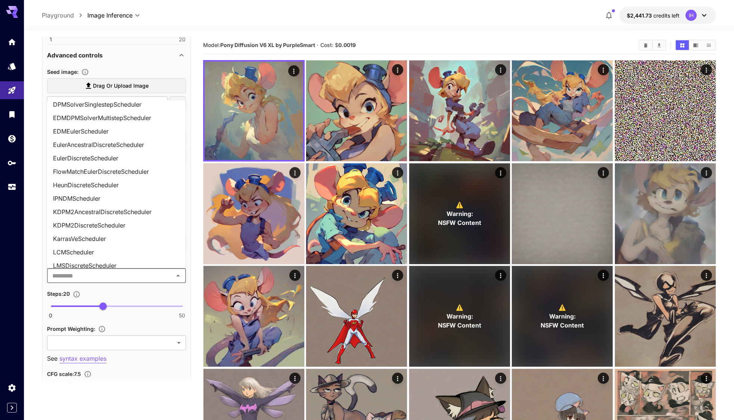
scroll to position [168, 0]
click at [84, 149] on li "EulerAncestralDiscreteScheduler" at bounding box center [116, 143] width 139 height 13
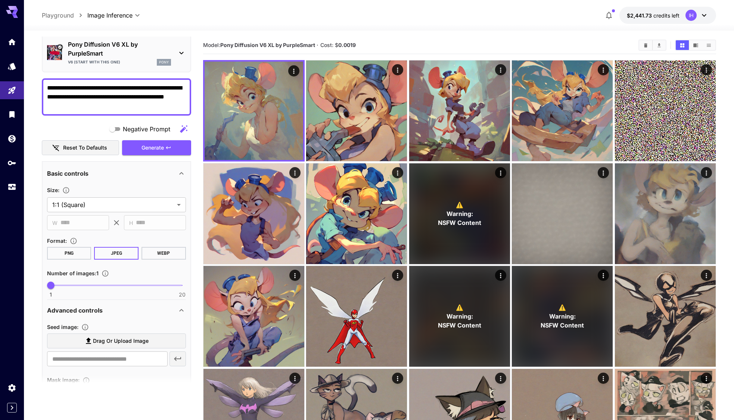
scroll to position [0, 0]
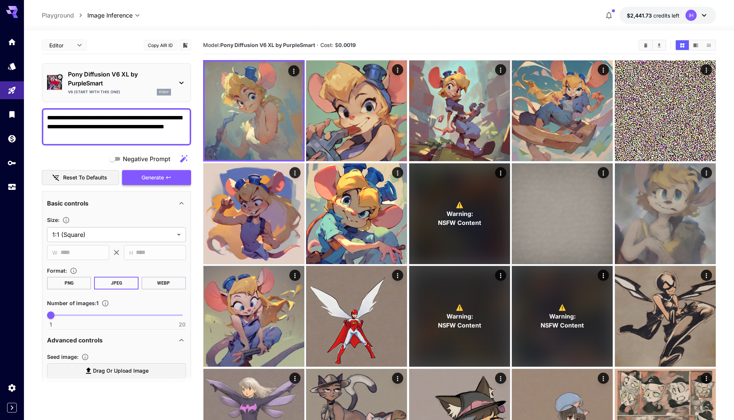
click at [167, 184] on button "Generate" at bounding box center [156, 177] width 69 height 15
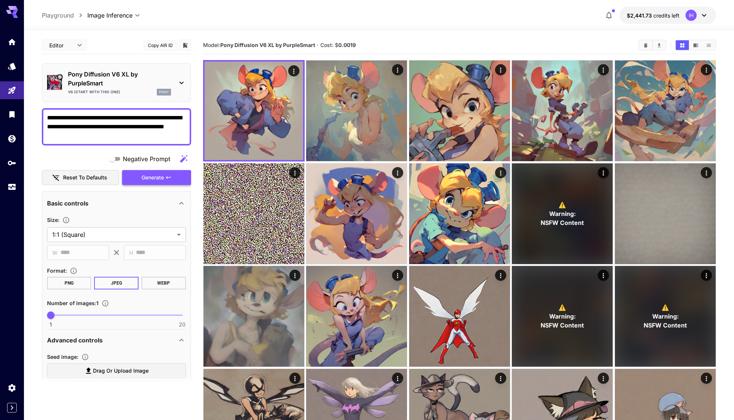
click at [169, 180] on icon "button" at bounding box center [168, 178] width 6 height 6
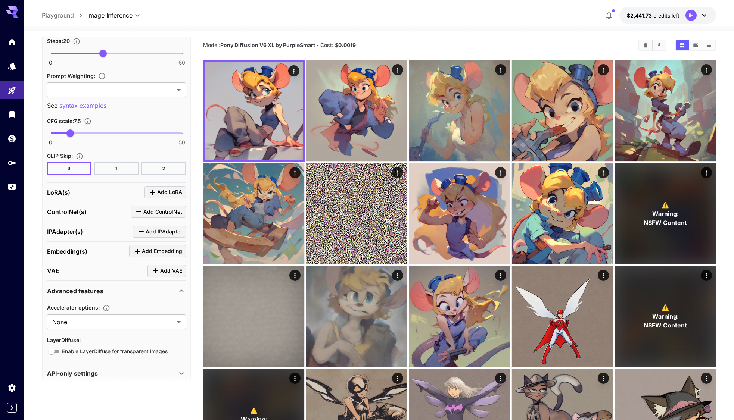
scroll to position [547, 0]
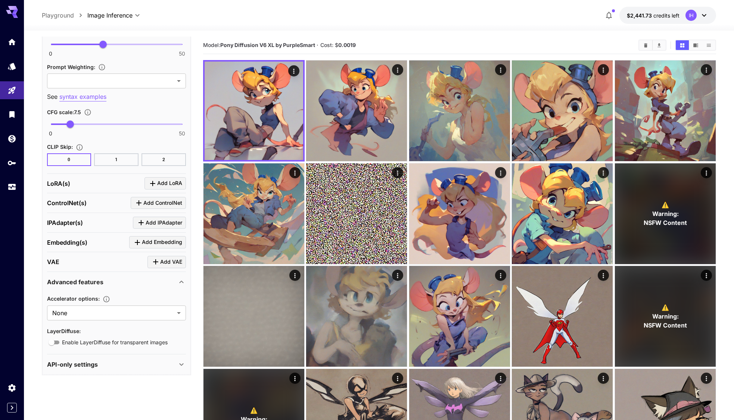
click at [169, 270] on div "VAE Add VAE" at bounding box center [116, 262] width 139 height 20
click at [167, 261] on span "Add VAE" at bounding box center [171, 262] width 22 height 9
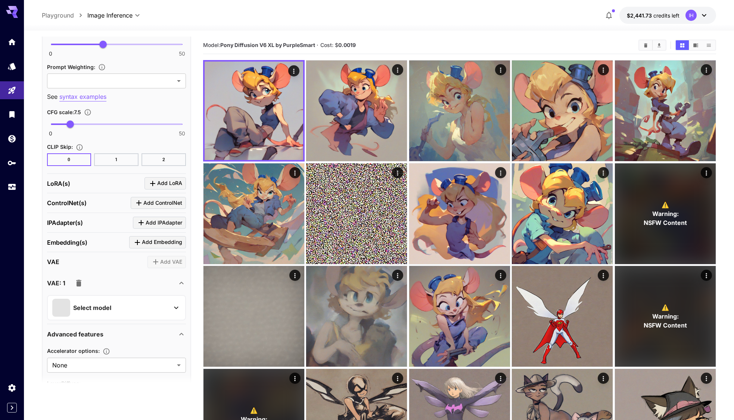
click at [98, 304] on p "Select model" at bounding box center [92, 307] width 38 height 9
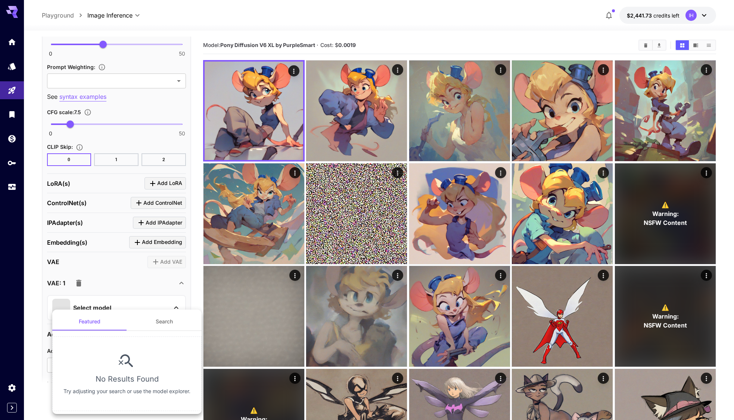
click at [152, 327] on button "Search" at bounding box center [164, 322] width 75 height 18
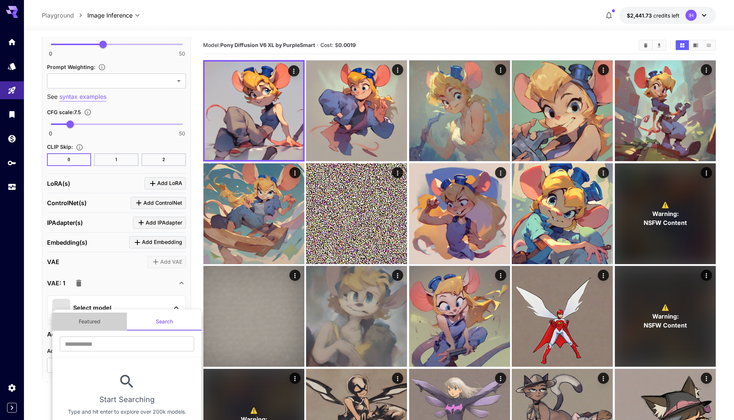
click at [115, 325] on button "Featured" at bounding box center [89, 322] width 75 height 18
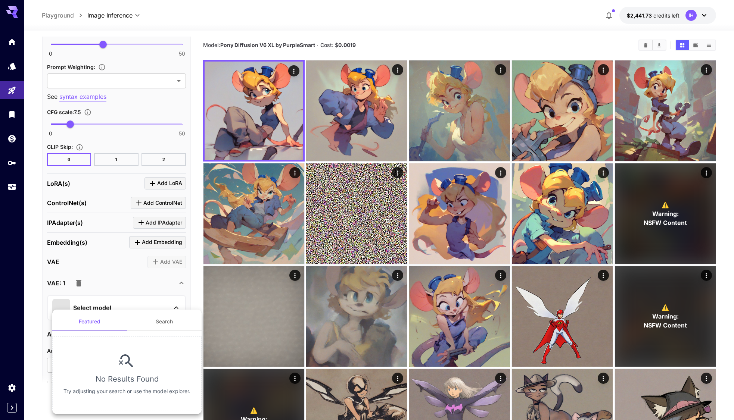
click at [114, 286] on div at bounding box center [367, 210] width 734 height 420
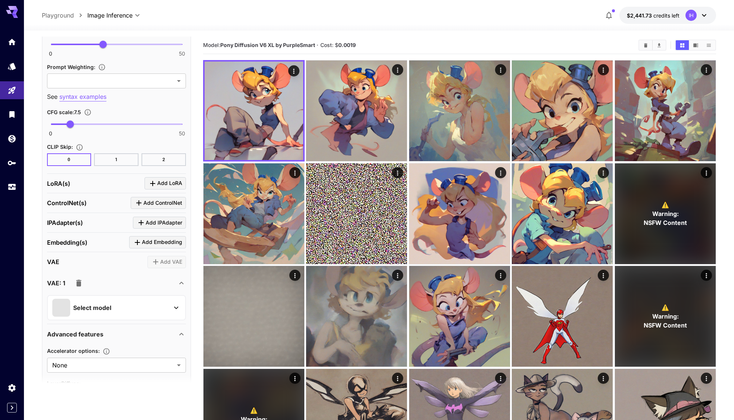
click at [78, 281] on icon "button" at bounding box center [78, 283] width 5 height 7
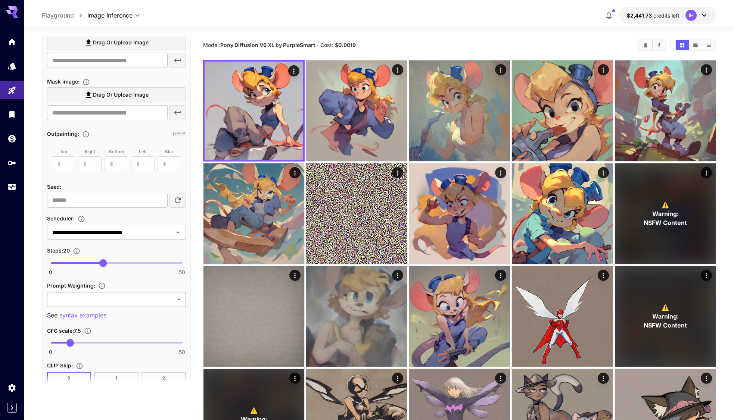
scroll to position [331, 0]
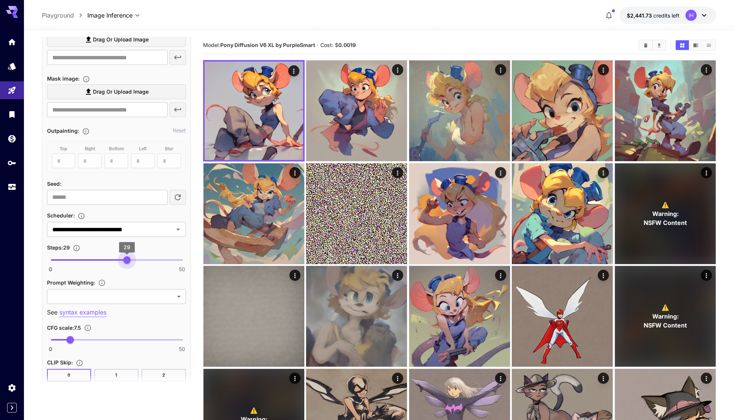
type input "**"
drag, startPoint x: 105, startPoint y: 258, endPoint x: 129, endPoint y: 259, distance: 24.3
click at [129, 259] on span "30" at bounding box center [129, 259] width 7 height 7
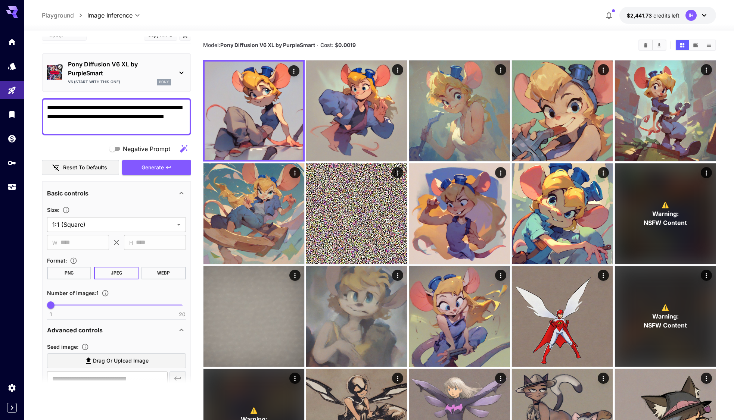
scroll to position [0, 0]
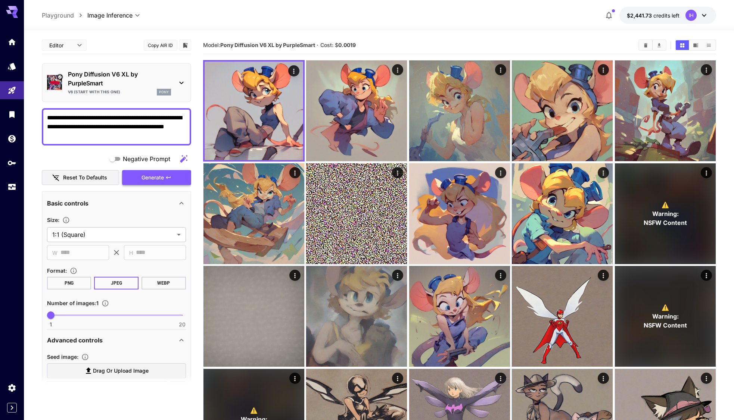
click at [170, 181] on button "Generate" at bounding box center [156, 177] width 69 height 15
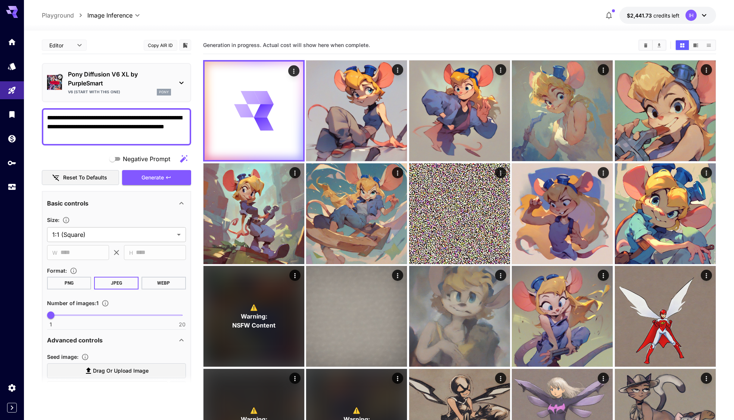
scroll to position [230, 0]
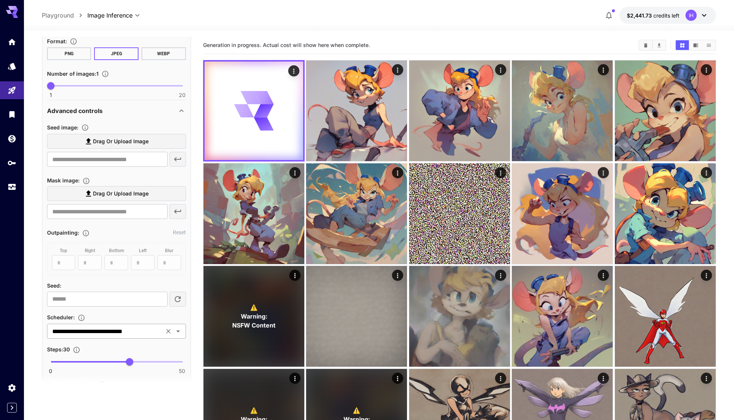
click at [165, 330] on icon "Clear" at bounding box center [168, 331] width 7 height 7
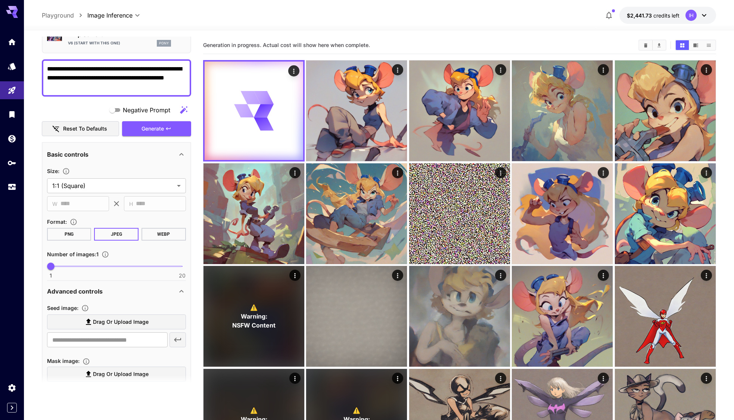
scroll to position [53, 0]
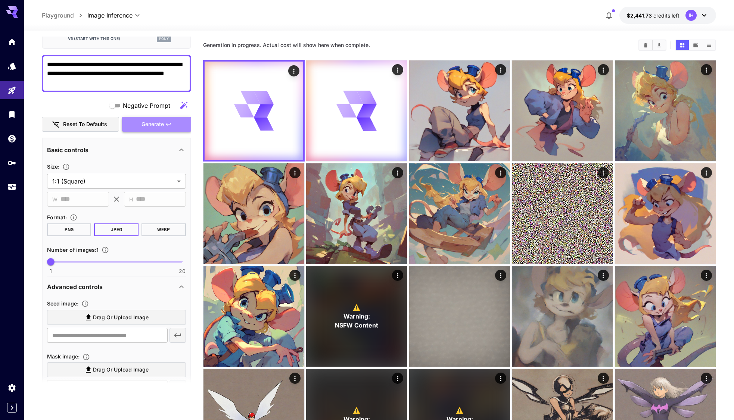
click at [164, 126] on span "Generate" at bounding box center [152, 124] width 22 height 9
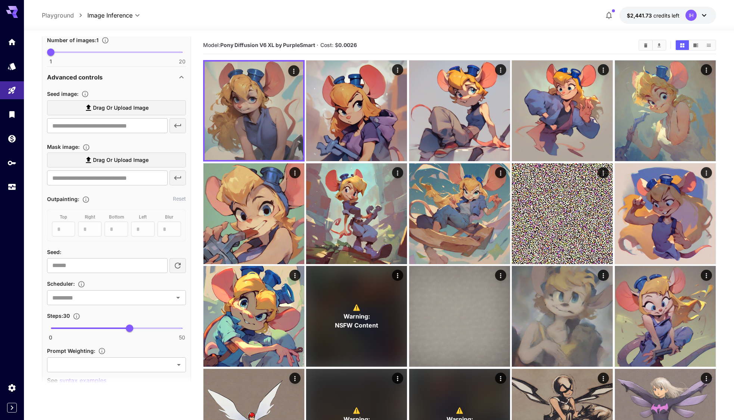
scroll to position [291, 0]
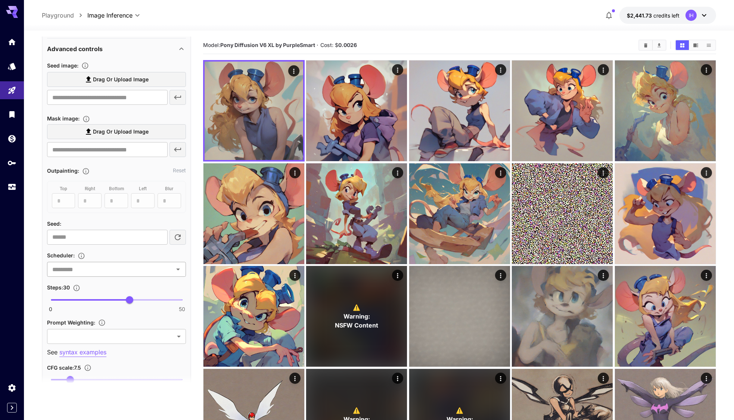
click at [175, 269] on icon "Open" at bounding box center [178, 269] width 9 height 9
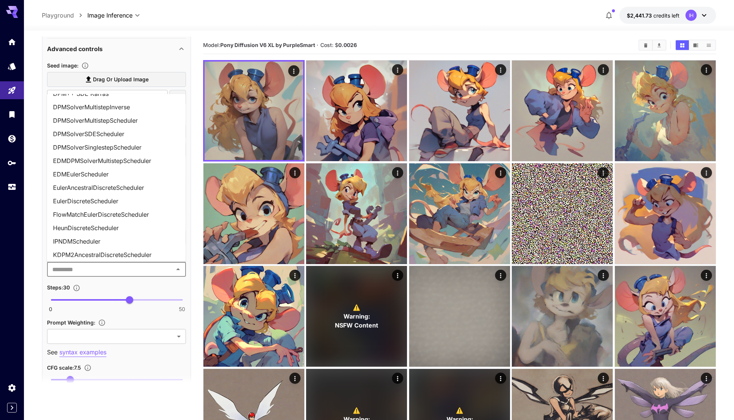
scroll to position [99, 0]
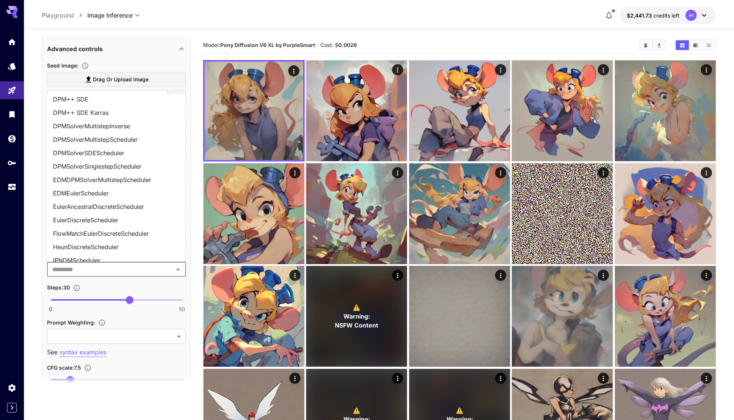
click at [104, 222] on li "EulerDiscreteScheduler" at bounding box center [116, 219] width 139 height 13
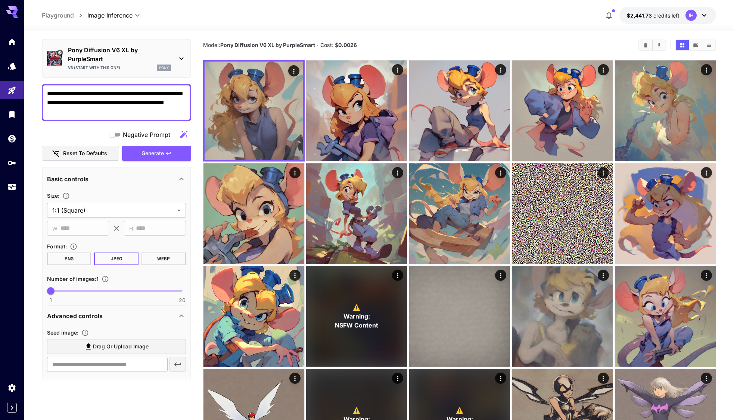
scroll to position [0, 0]
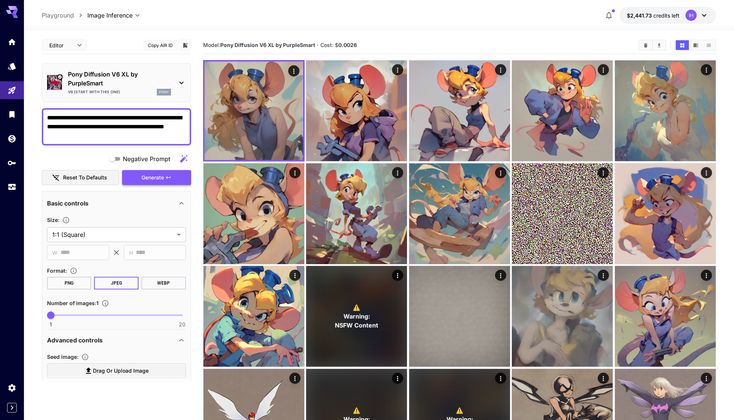
click at [171, 178] on icon "button" at bounding box center [168, 178] width 6 height 6
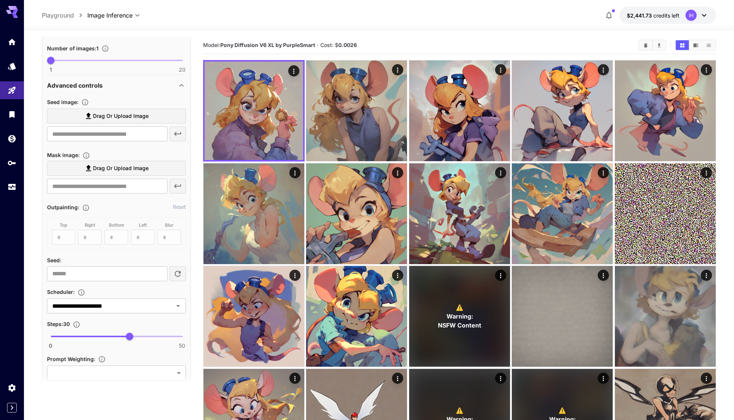
scroll to position [275, 0]
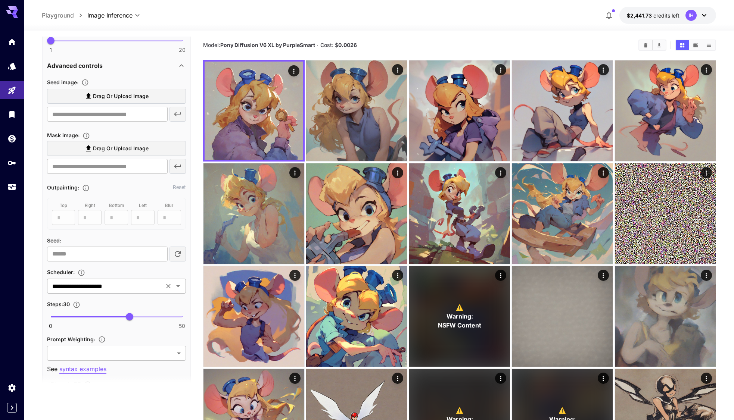
click at [172, 293] on div "**********" at bounding box center [116, 286] width 139 height 15
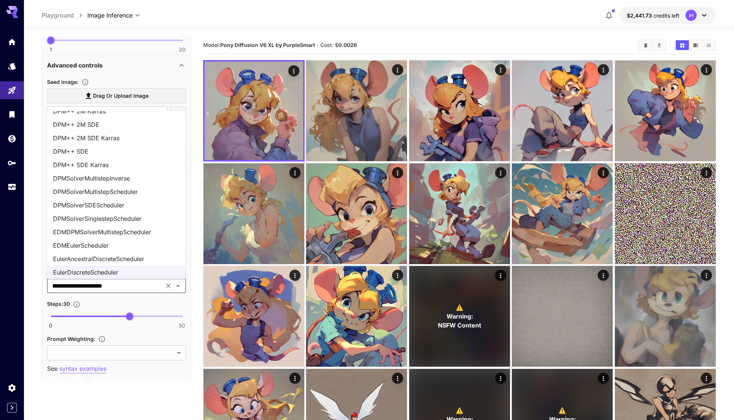
scroll to position [274, 0]
click at [119, 257] on li "EulerAncestralDiscreteScheduler" at bounding box center [116, 258] width 139 height 13
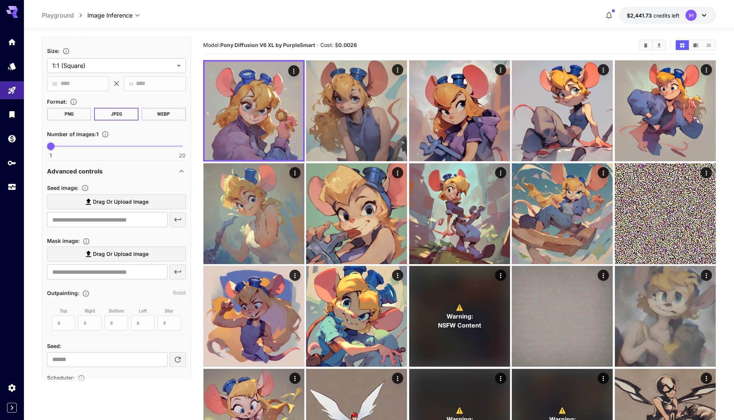
scroll to position [0, 0]
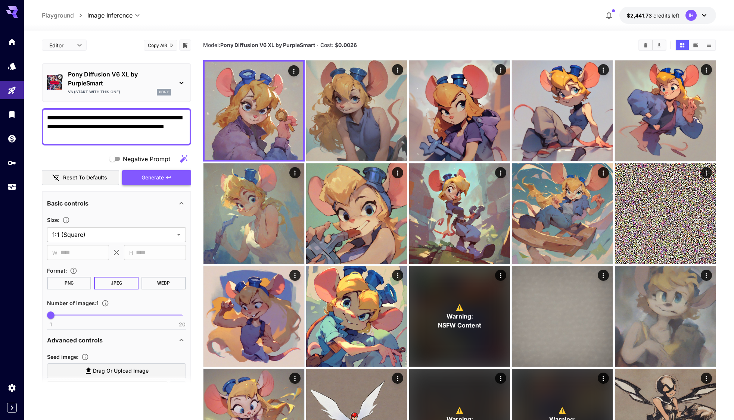
click at [182, 178] on button "Generate" at bounding box center [156, 177] width 69 height 15
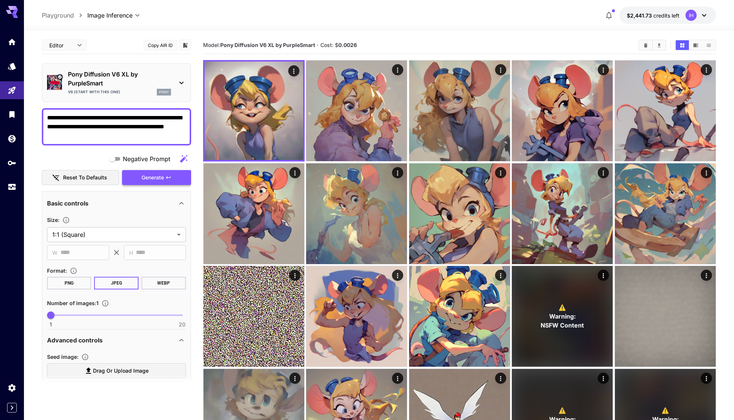
click at [174, 182] on button "Generate" at bounding box center [156, 177] width 69 height 15
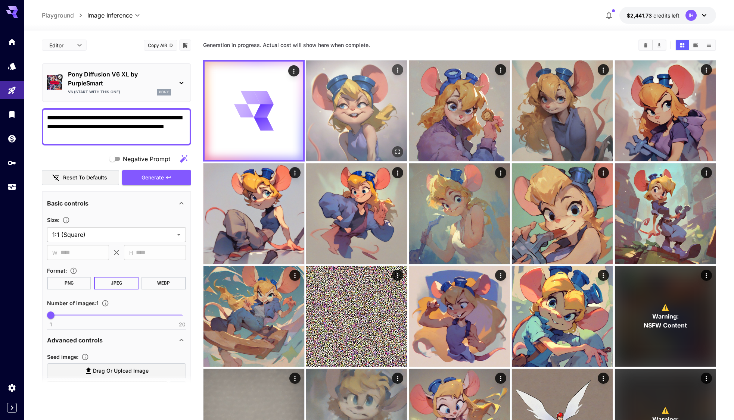
click at [334, 110] on img at bounding box center [356, 110] width 101 height 101
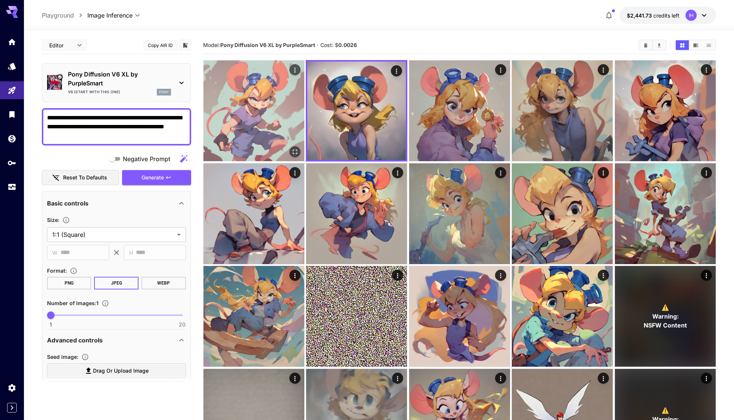
click at [238, 128] on img at bounding box center [253, 110] width 101 height 101
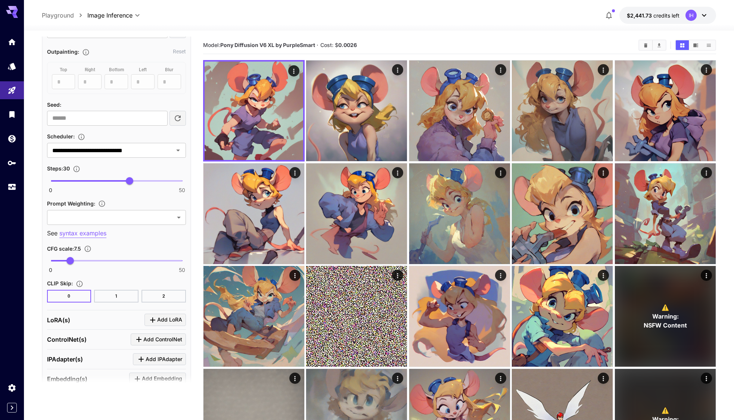
scroll to position [412, 0]
click at [180, 147] on icon "Open" at bounding box center [178, 148] width 9 height 9
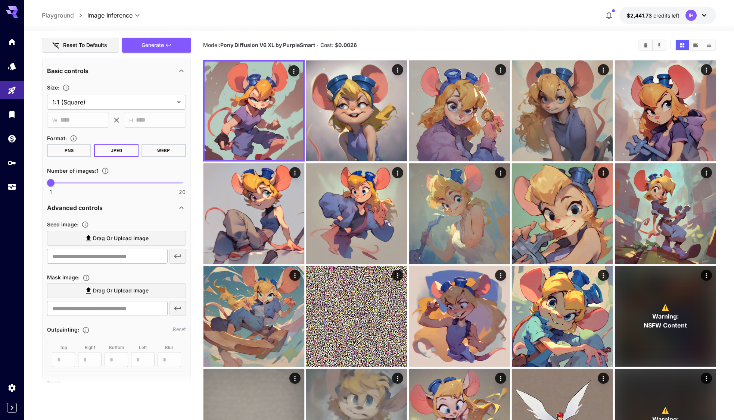
scroll to position [0, 0]
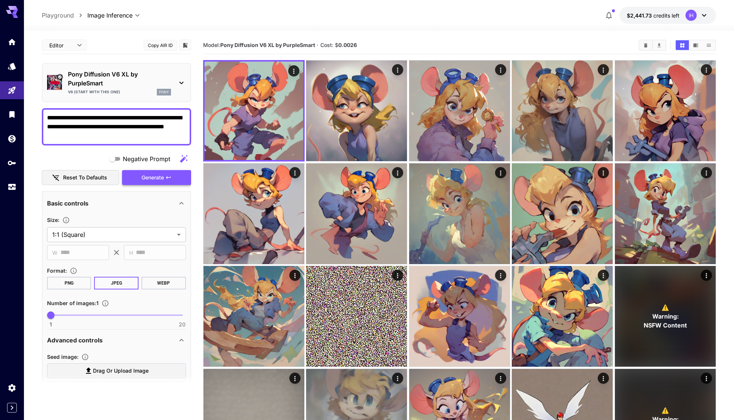
click at [149, 183] on button "Generate" at bounding box center [156, 177] width 69 height 15
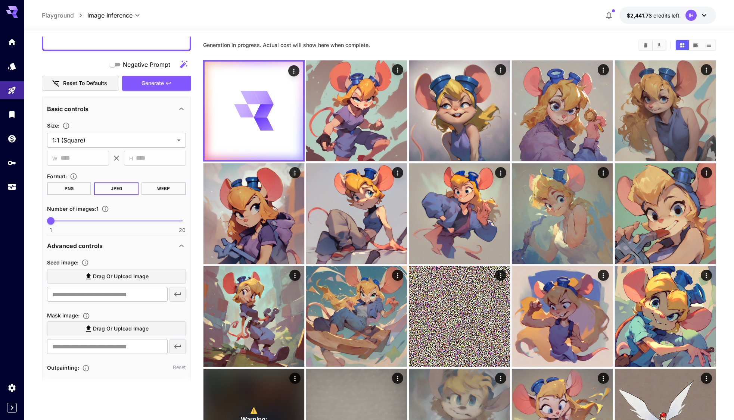
scroll to position [116, 0]
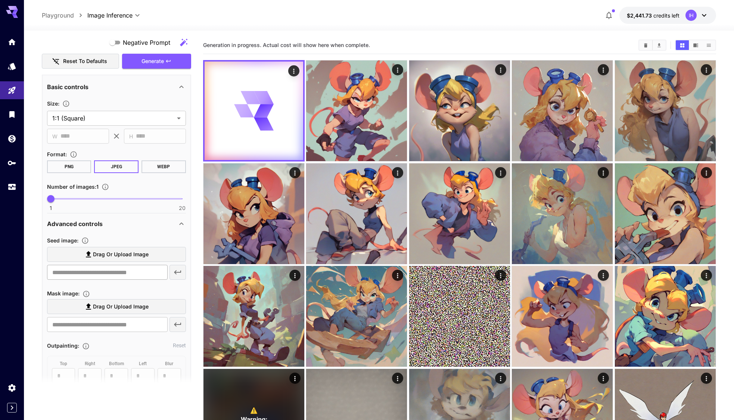
click at [81, 269] on input "text" at bounding box center [107, 272] width 121 height 15
click at [125, 237] on div "Seed image :" at bounding box center [116, 240] width 139 height 9
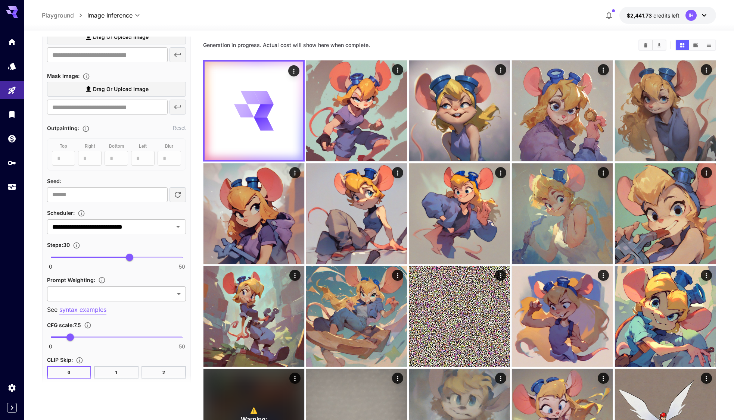
scroll to position [336, 0]
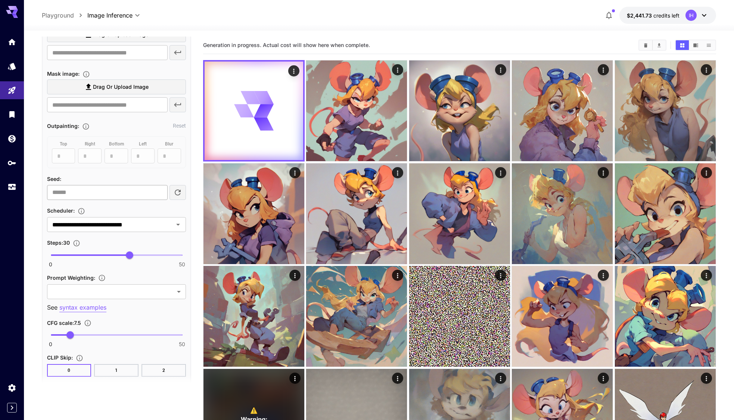
click at [85, 194] on input "number" at bounding box center [107, 192] width 121 height 15
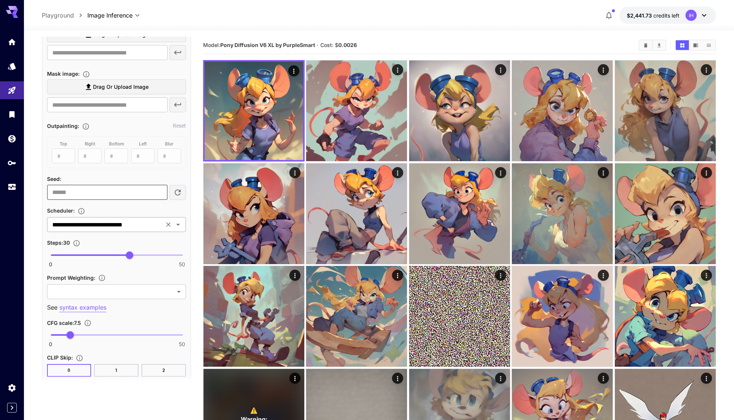
scroll to position [339, 0]
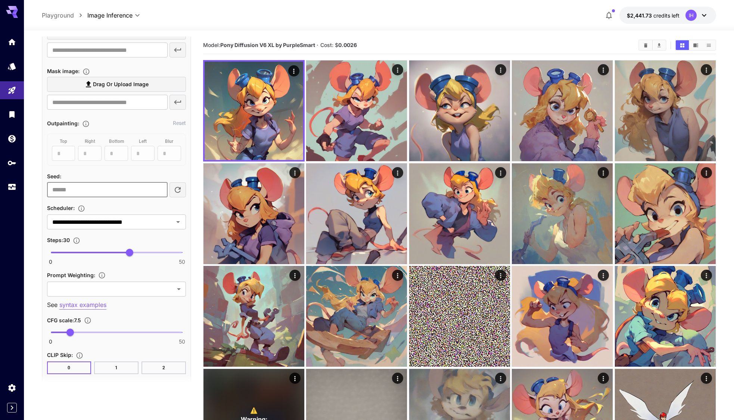
type input "**"
click at [184, 207] on div "Scheduler :" at bounding box center [116, 207] width 139 height 9
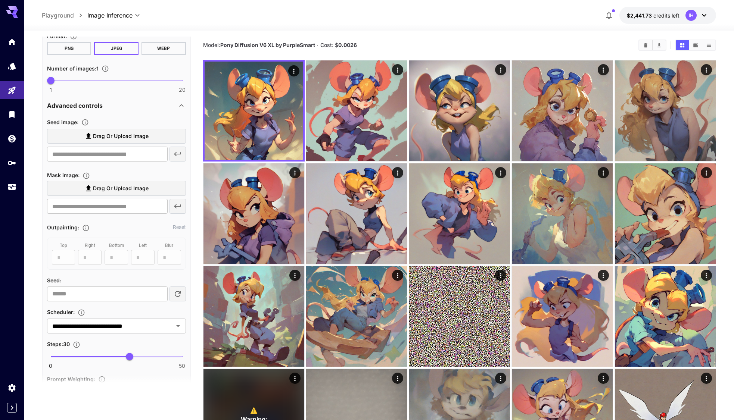
scroll to position [125, 0]
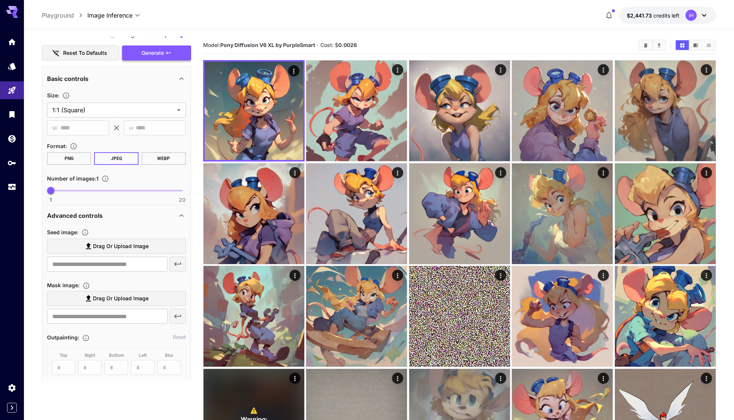
click at [149, 51] on span "Generate" at bounding box center [152, 53] width 22 height 9
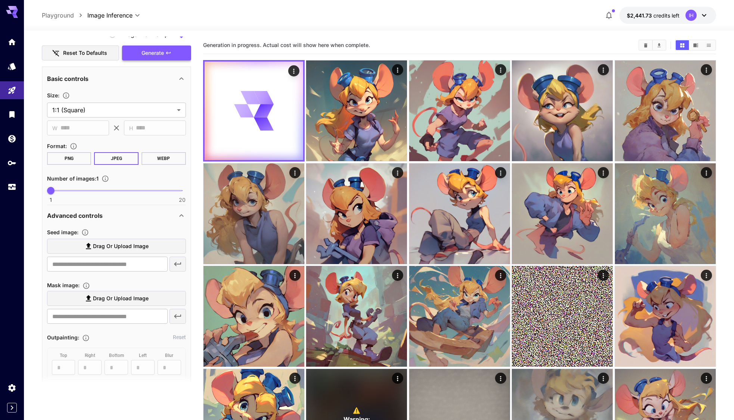
click at [149, 51] on span "Generate" at bounding box center [152, 53] width 22 height 9
click at [159, 50] on span "Generate" at bounding box center [152, 53] width 22 height 9
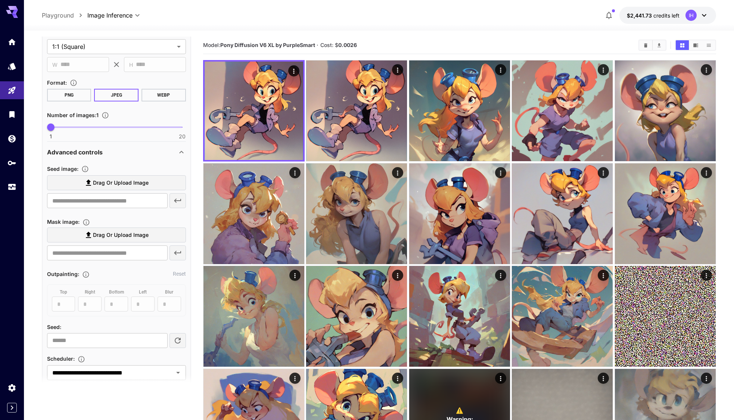
scroll to position [189, 0]
click at [89, 334] on input "**" at bounding box center [107, 340] width 121 height 15
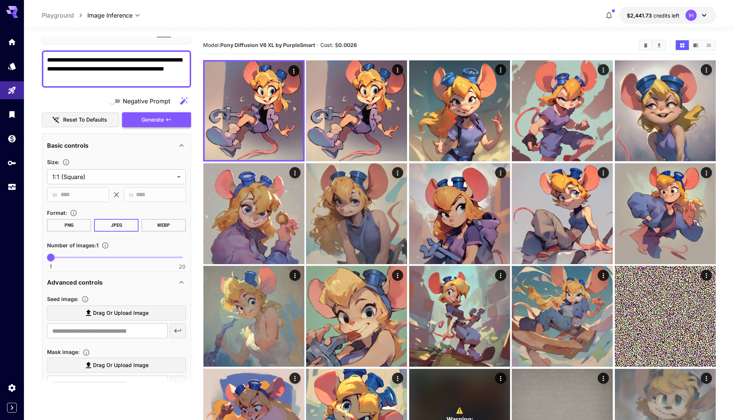
scroll to position [0, 0]
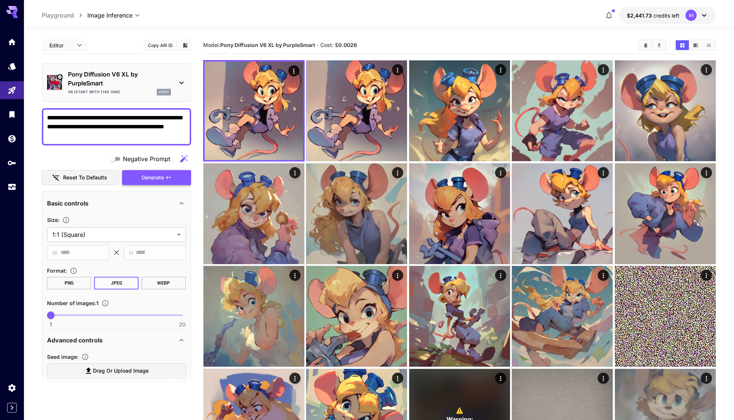
click at [165, 180] on button "Generate" at bounding box center [156, 177] width 69 height 15
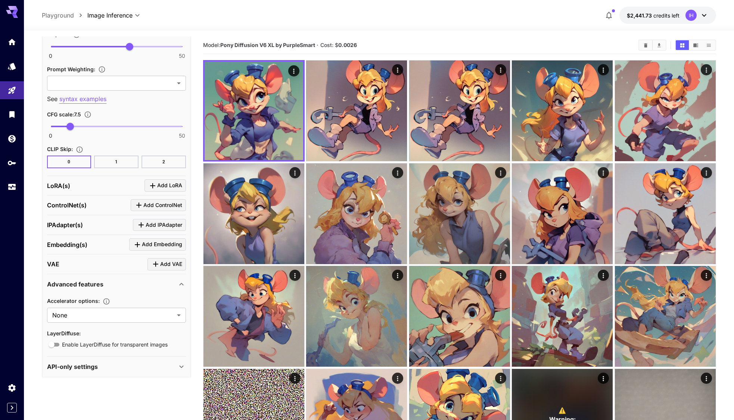
scroll to position [547, 0]
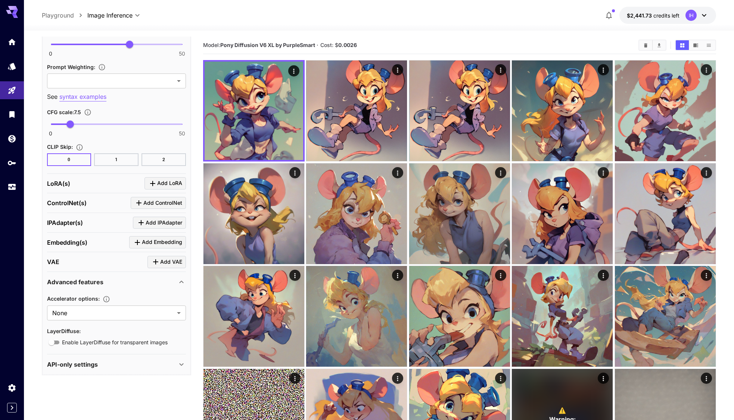
click at [109, 363] on div "API-only settings" at bounding box center [112, 364] width 130 height 9
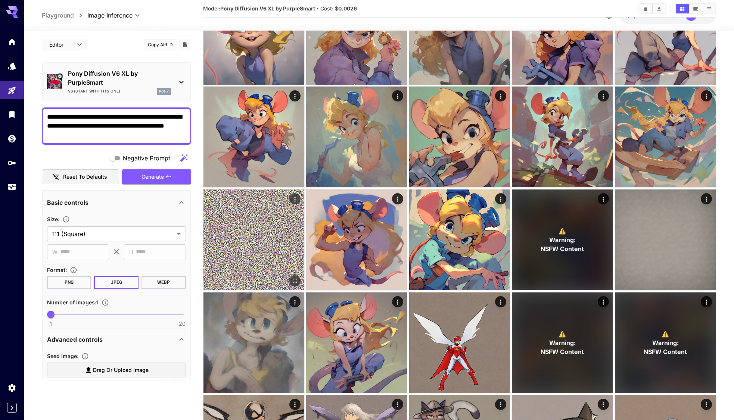
scroll to position [0, 0]
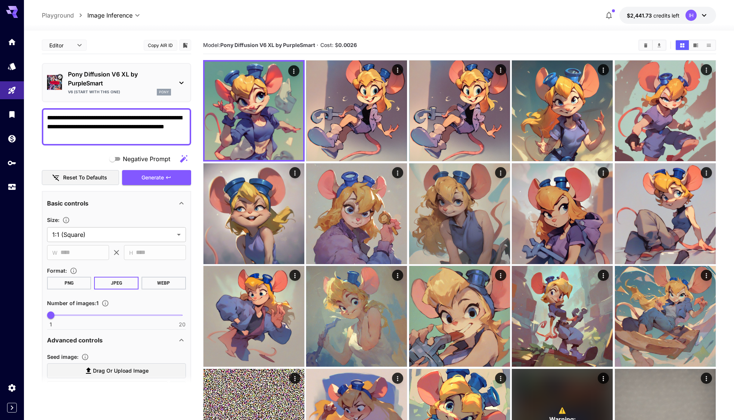
drag, startPoint x: 162, startPoint y: 54, endPoint x: 163, endPoint y: 49, distance: 5.3
click at [162, 54] on div "Editor **** ​ Copy AIR ID" at bounding box center [116, 46] width 149 height 18
drag, startPoint x: 163, startPoint y: 46, endPoint x: 172, endPoint y: 6, distance: 41.8
click at [163, 46] on button "Copy AIR ID" at bounding box center [161, 45] width 34 height 11
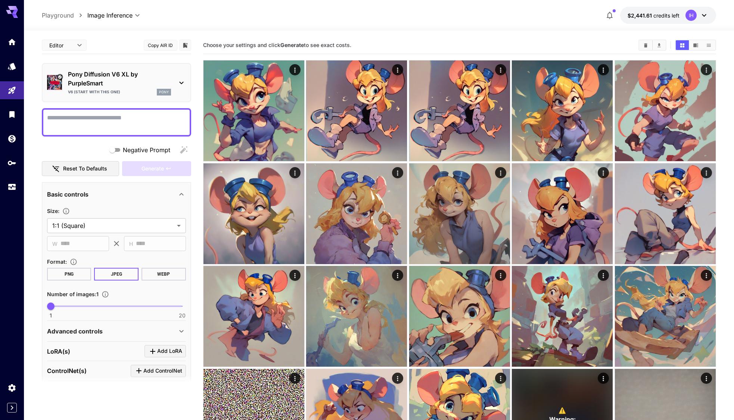
click at [181, 335] on icon at bounding box center [181, 331] width 9 height 9
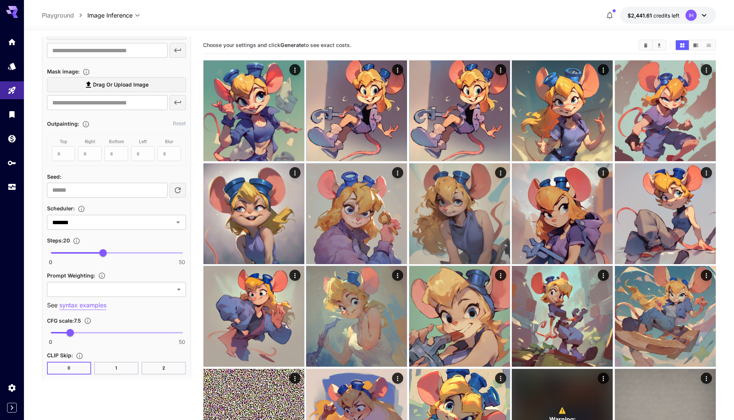
scroll to position [415, 0]
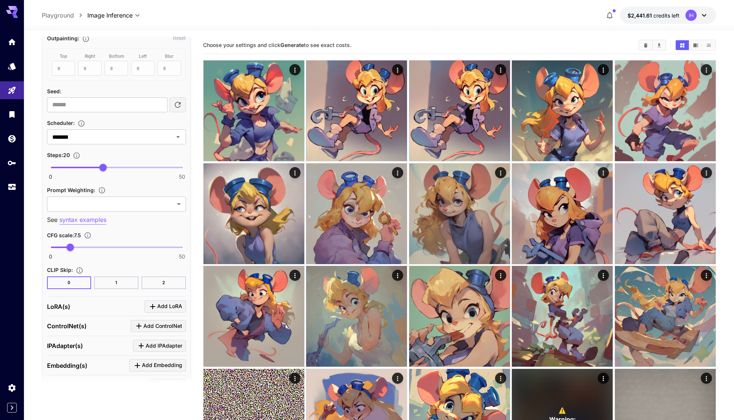
click at [706, 13] on icon at bounding box center [703, 15] width 9 height 9
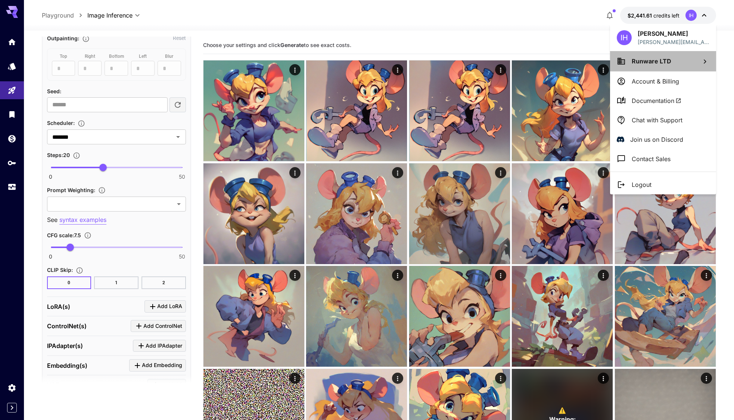
click at [707, 62] on icon at bounding box center [704, 61] width 9 height 9
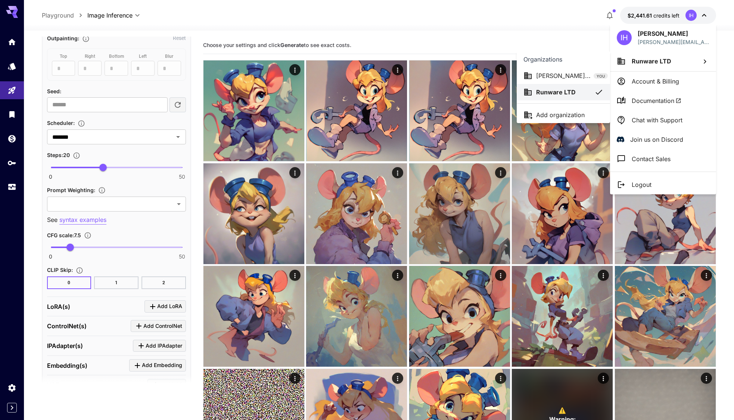
click at [666, 85] on div at bounding box center [367, 210] width 734 height 420
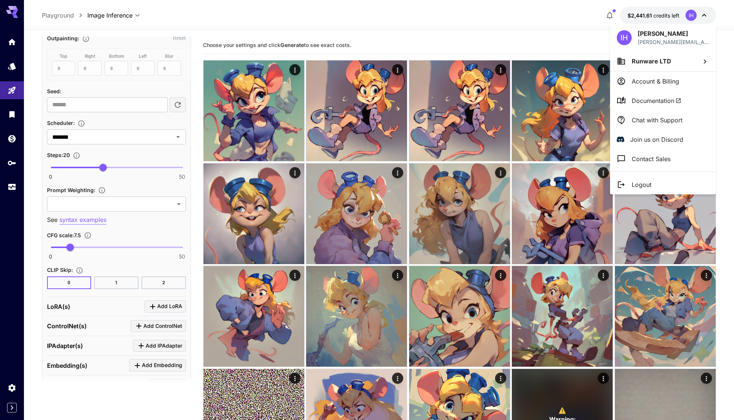
click at [655, 80] on p "Account & Billing" at bounding box center [654, 81] width 47 height 9
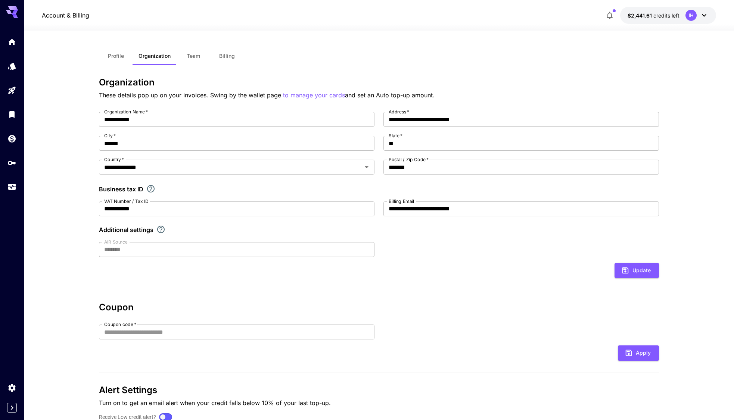
click at [197, 54] on span "Team" at bounding box center [193, 56] width 13 height 7
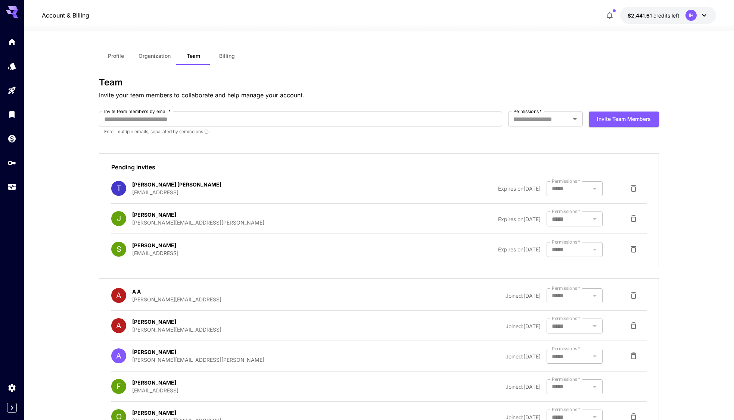
click at [116, 52] on button "Profile" at bounding box center [116, 56] width 34 height 18
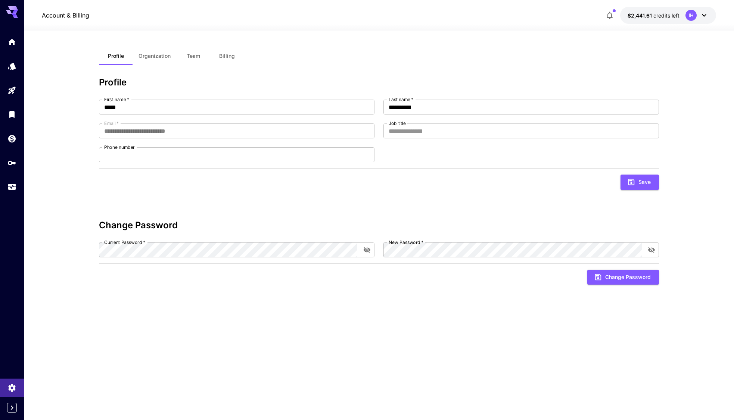
click at [227, 52] on button "Billing" at bounding box center [227, 56] width 34 height 18
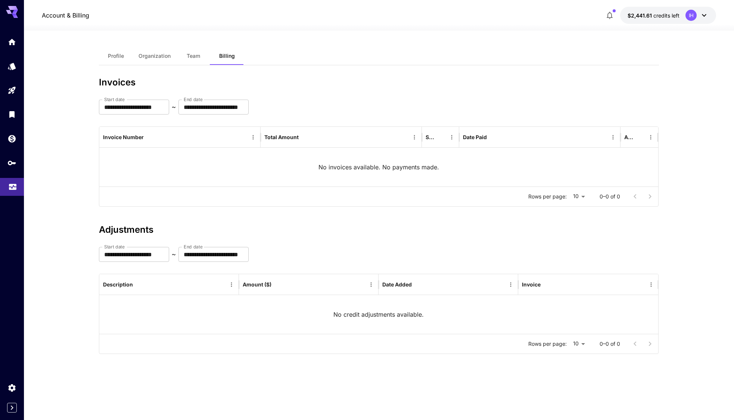
click at [18, 184] on link at bounding box center [12, 187] width 24 height 18
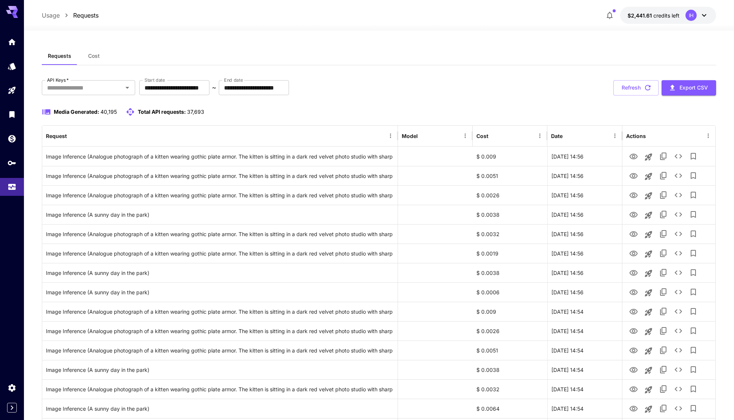
click at [93, 59] on span "Cost" at bounding box center [94, 56] width 12 height 7
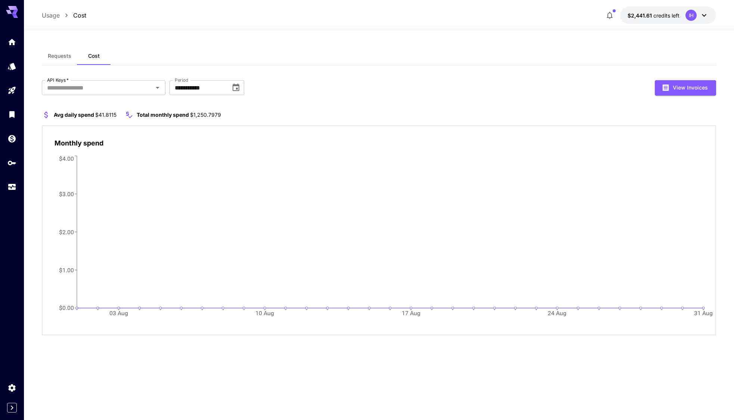
click at [54, 55] on span "Requests" at bounding box center [60, 56] width 24 height 7
